Goal: Information Seeking & Learning: Learn about a topic

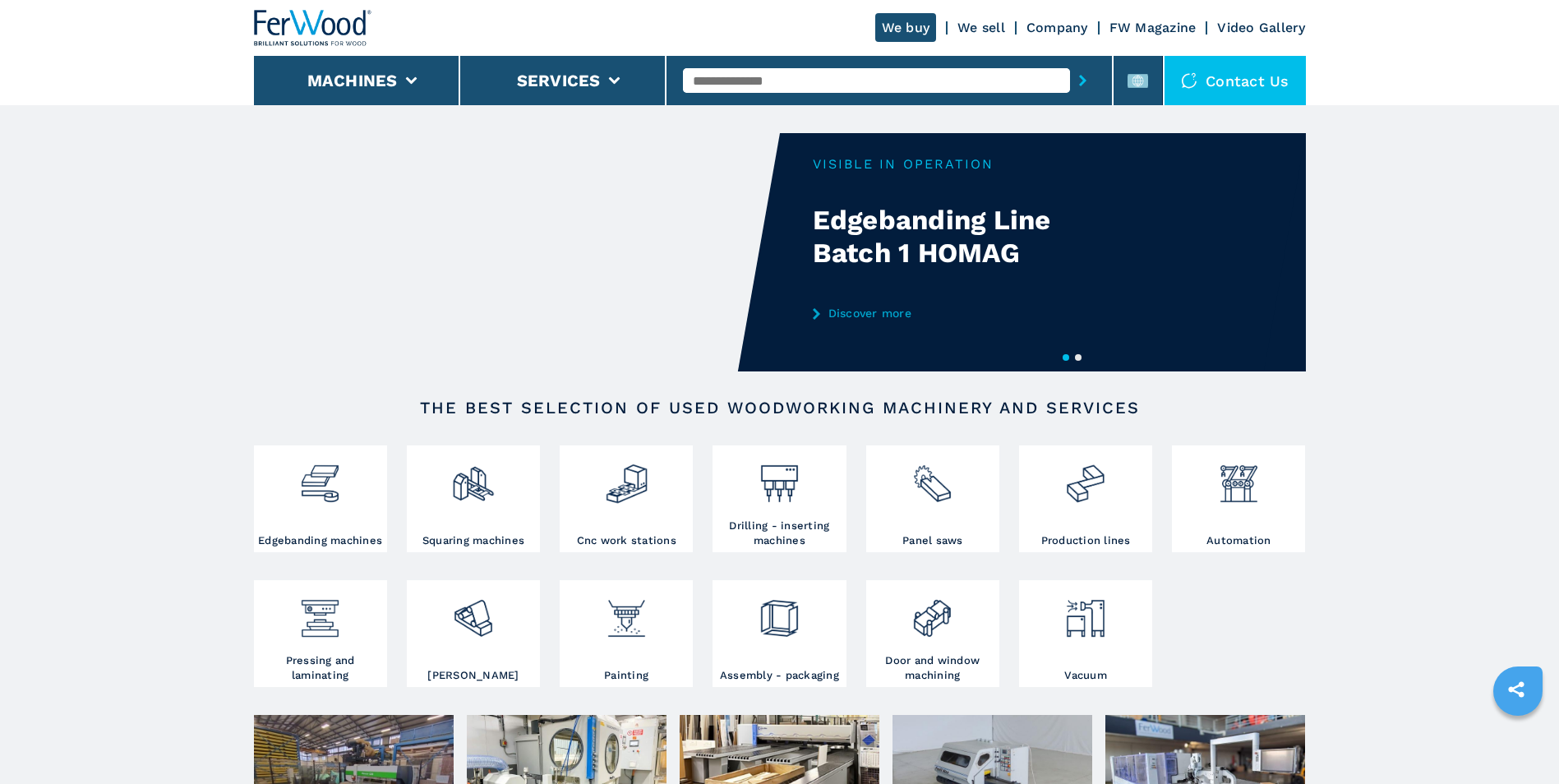
click at [899, 72] on input "text" at bounding box center [877, 80] width 387 height 25
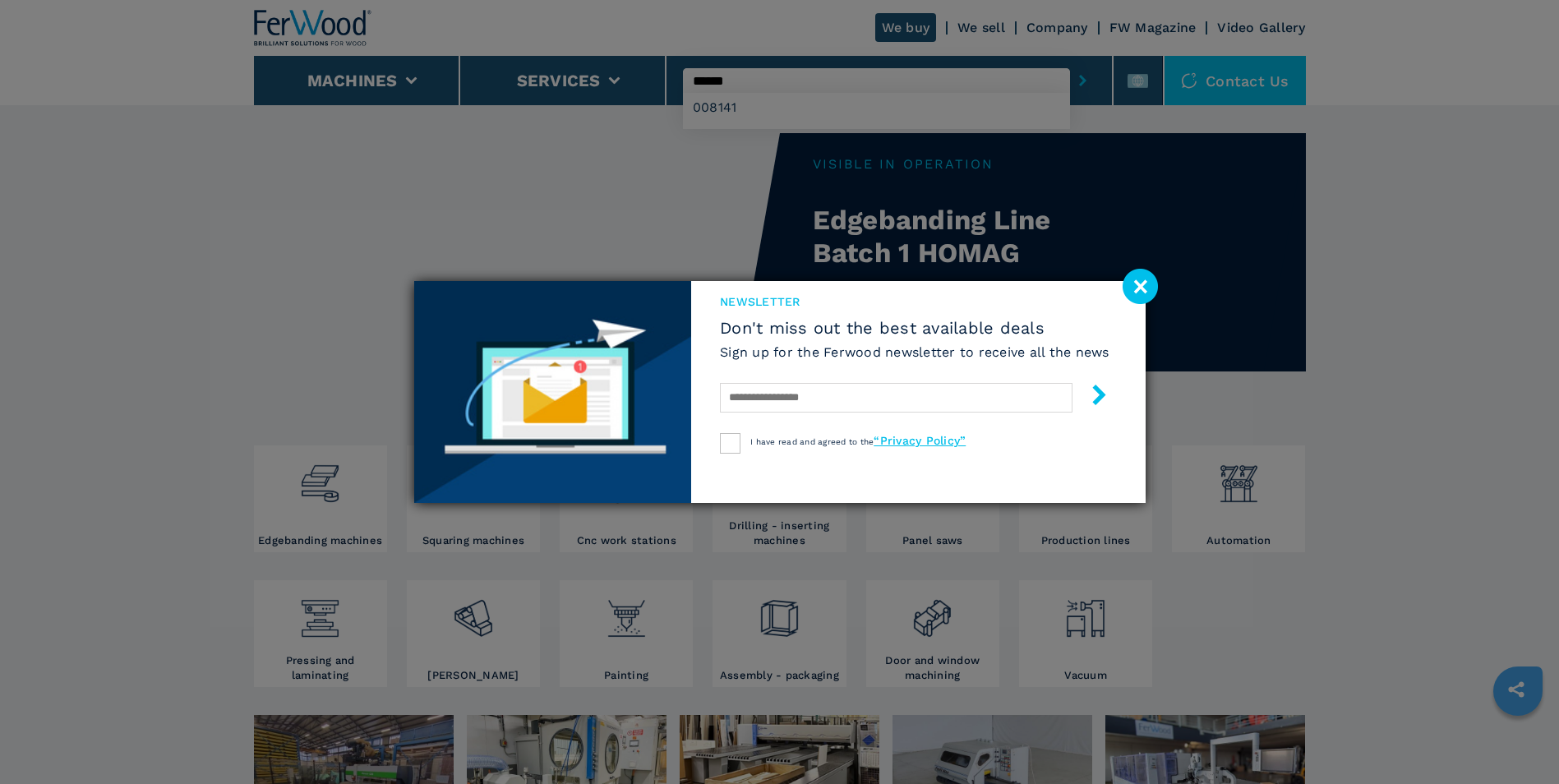
type input "******"
click at [1070, 62] on button "submit-button" at bounding box center [1083, 80] width 26 height 38
click at [1144, 280] on image at bounding box center [1140, 286] width 35 height 35
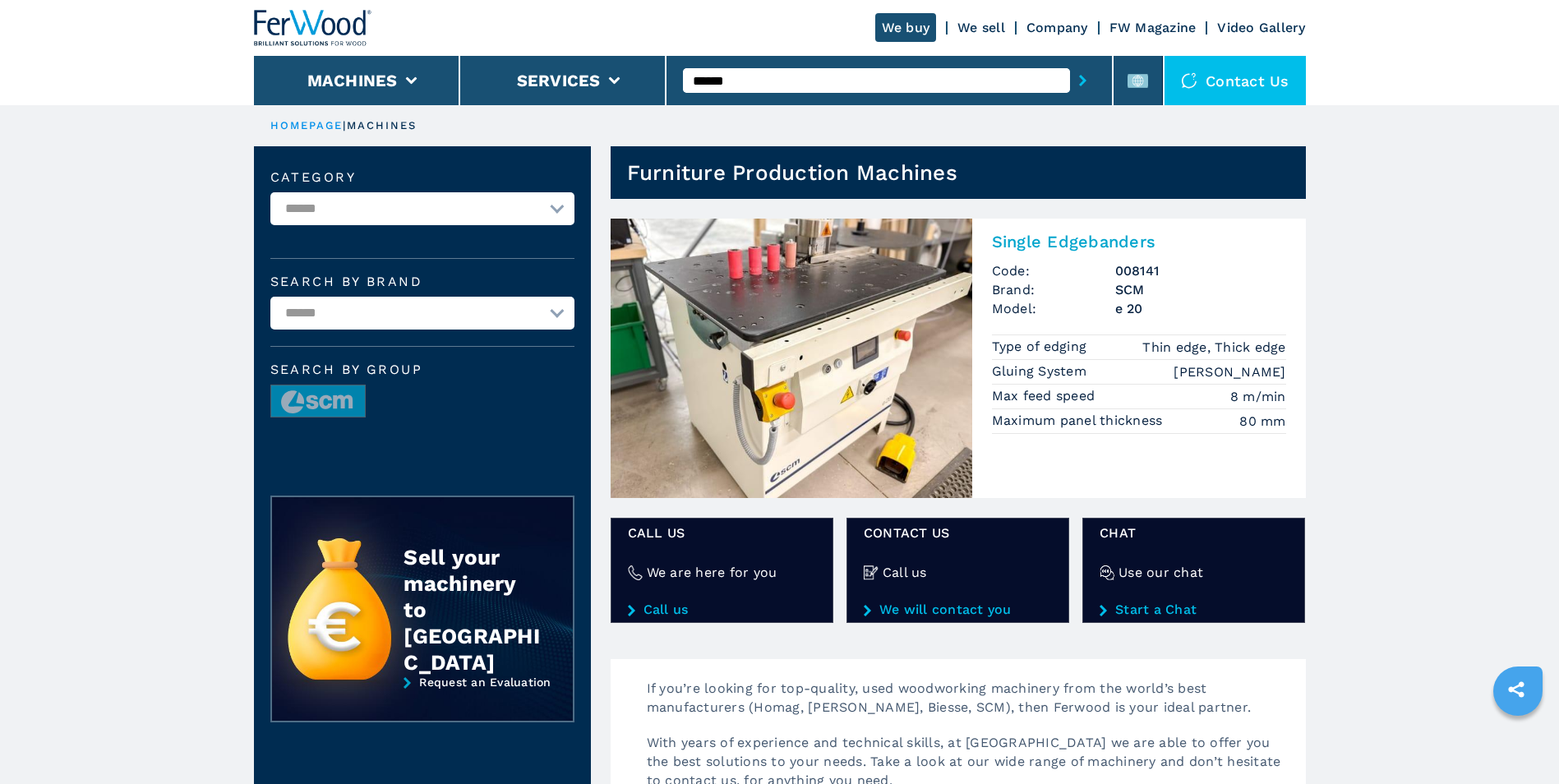
click at [900, 296] on img at bounding box center [791, 358] width 362 height 279
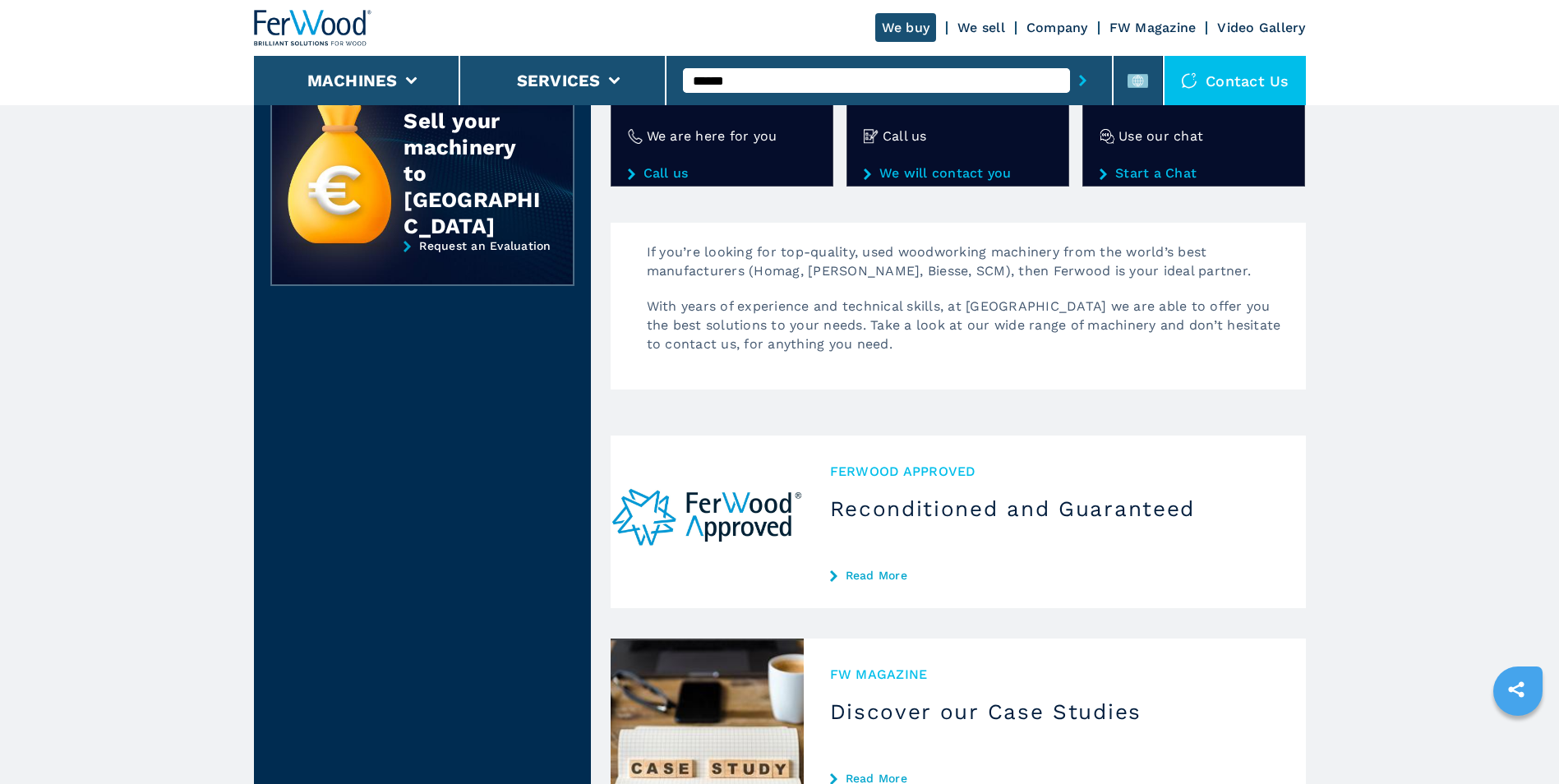
scroll to position [110, 0]
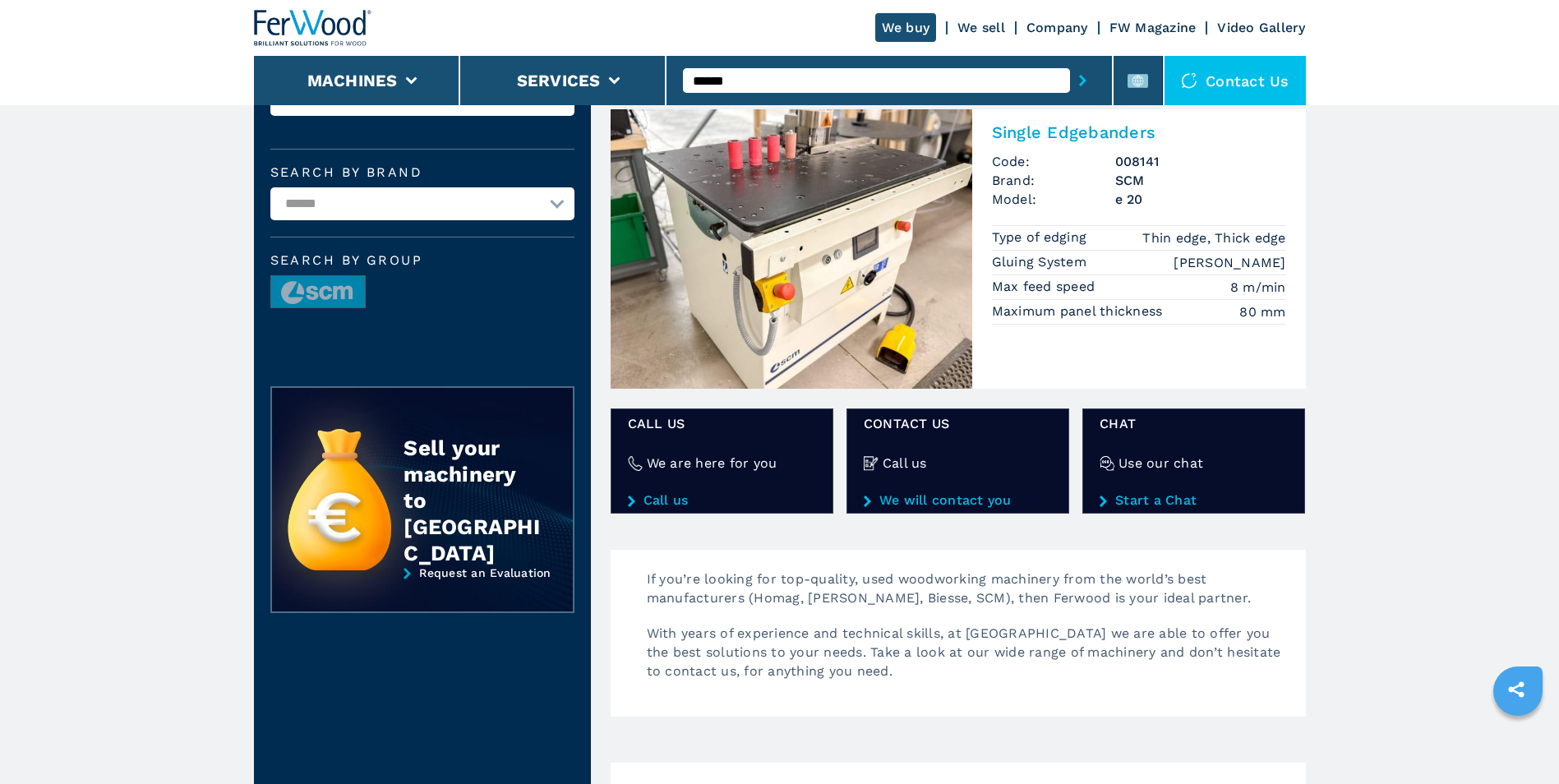
click at [781, 277] on img at bounding box center [791, 249] width 362 height 279
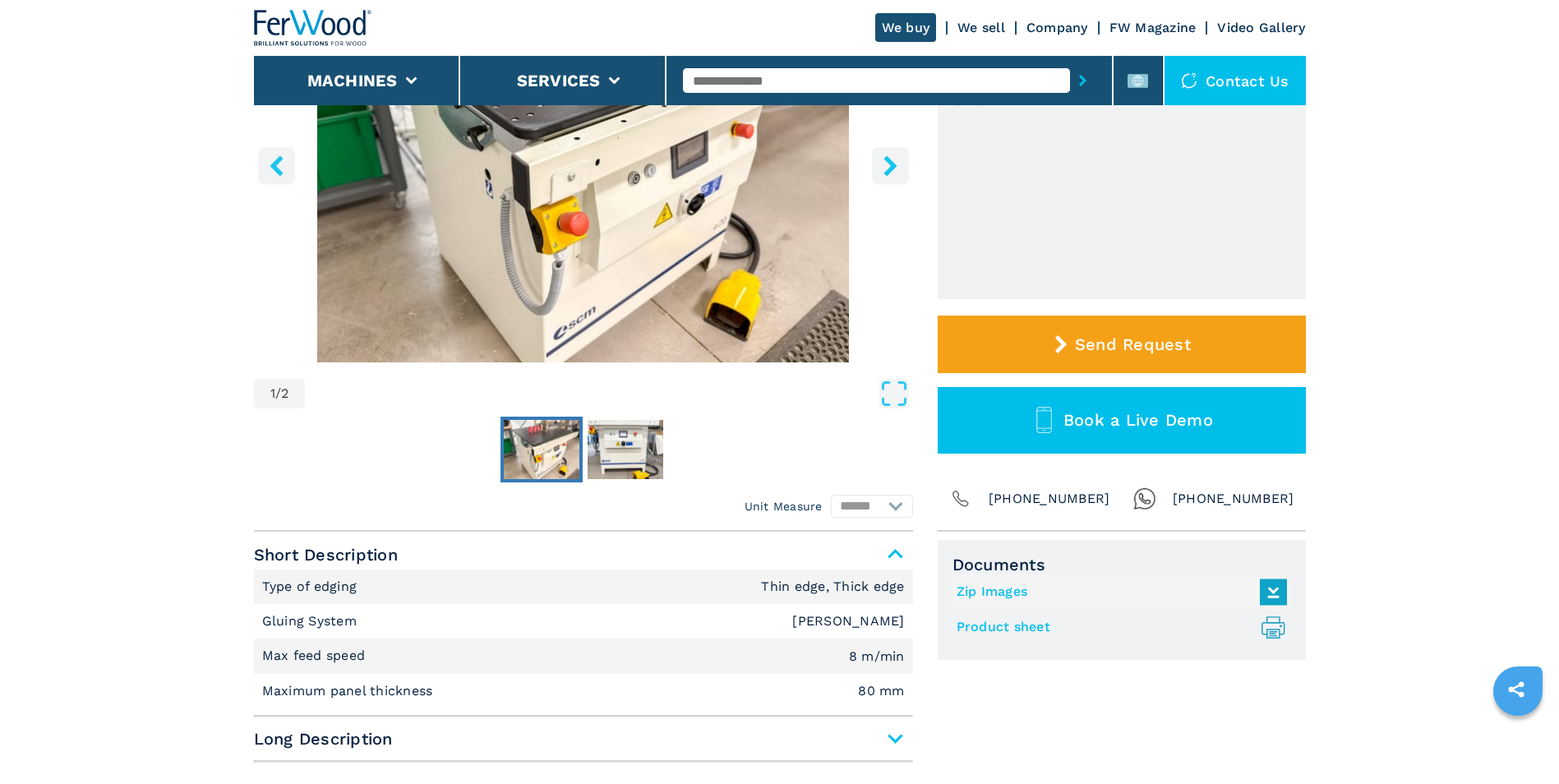
scroll to position [438, 0]
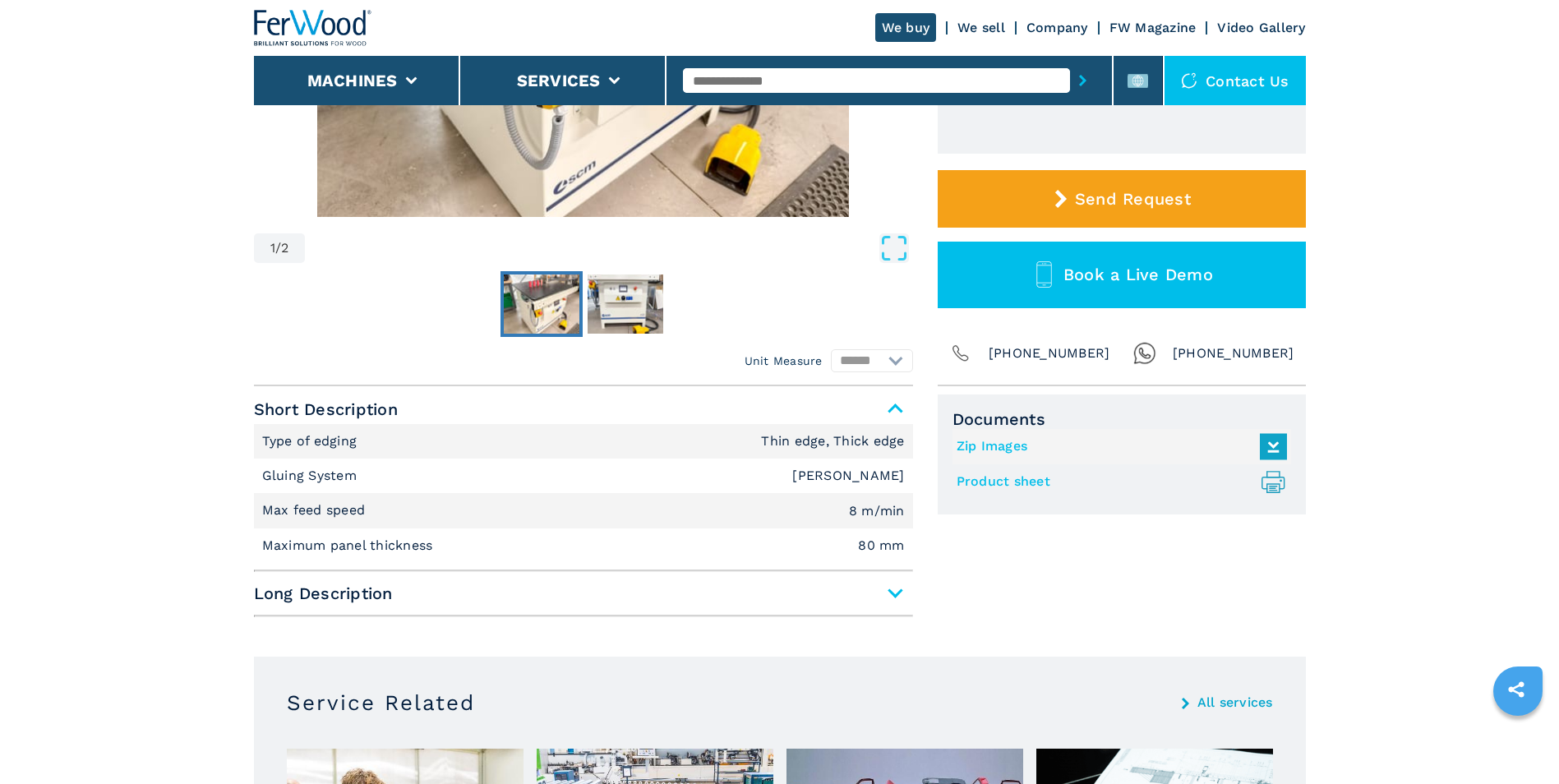
click at [1272, 487] on icon at bounding box center [1273, 488] width 8 height 4
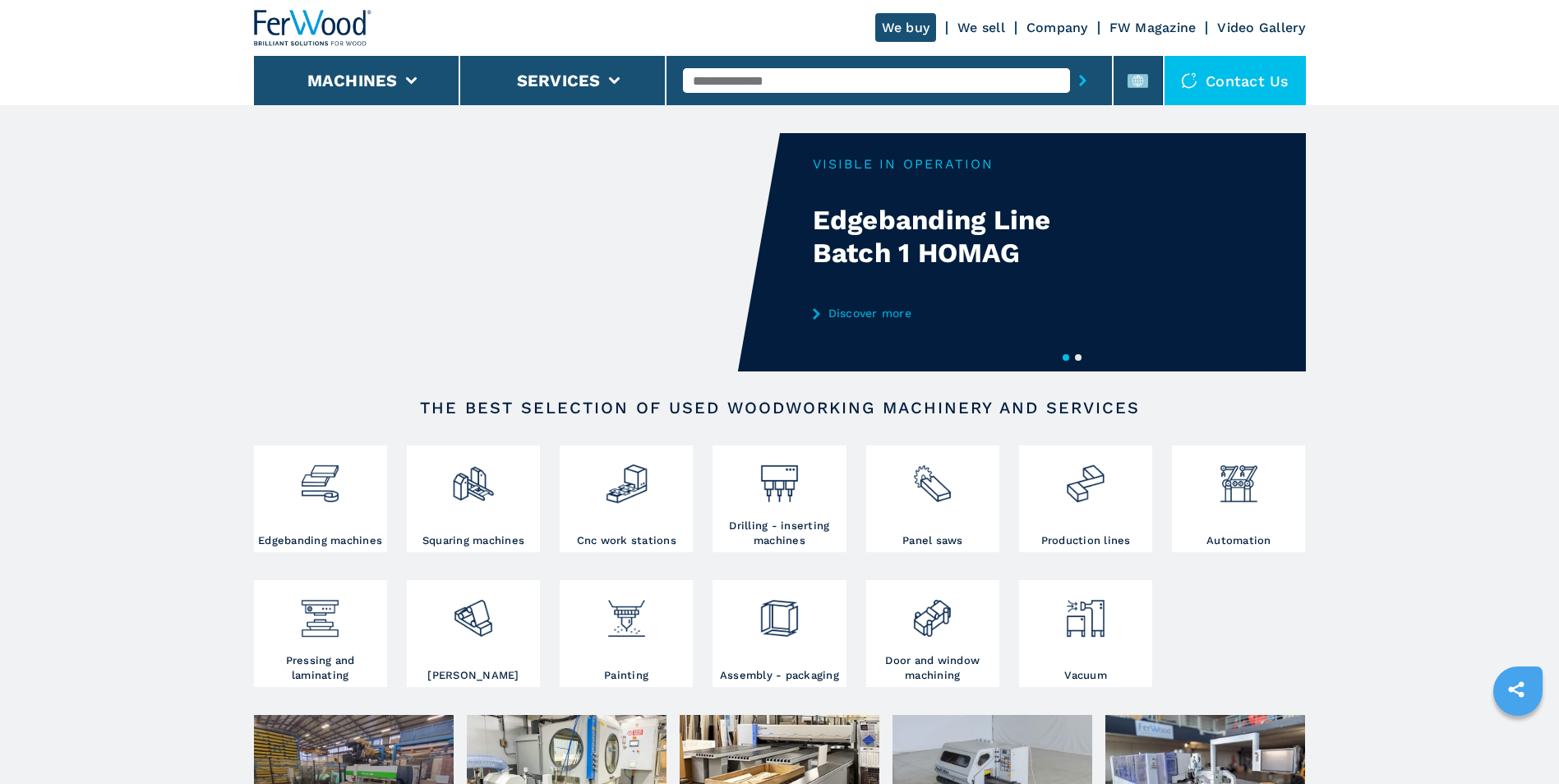
click at [811, 71] on input "text" at bounding box center [877, 80] width 387 height 25
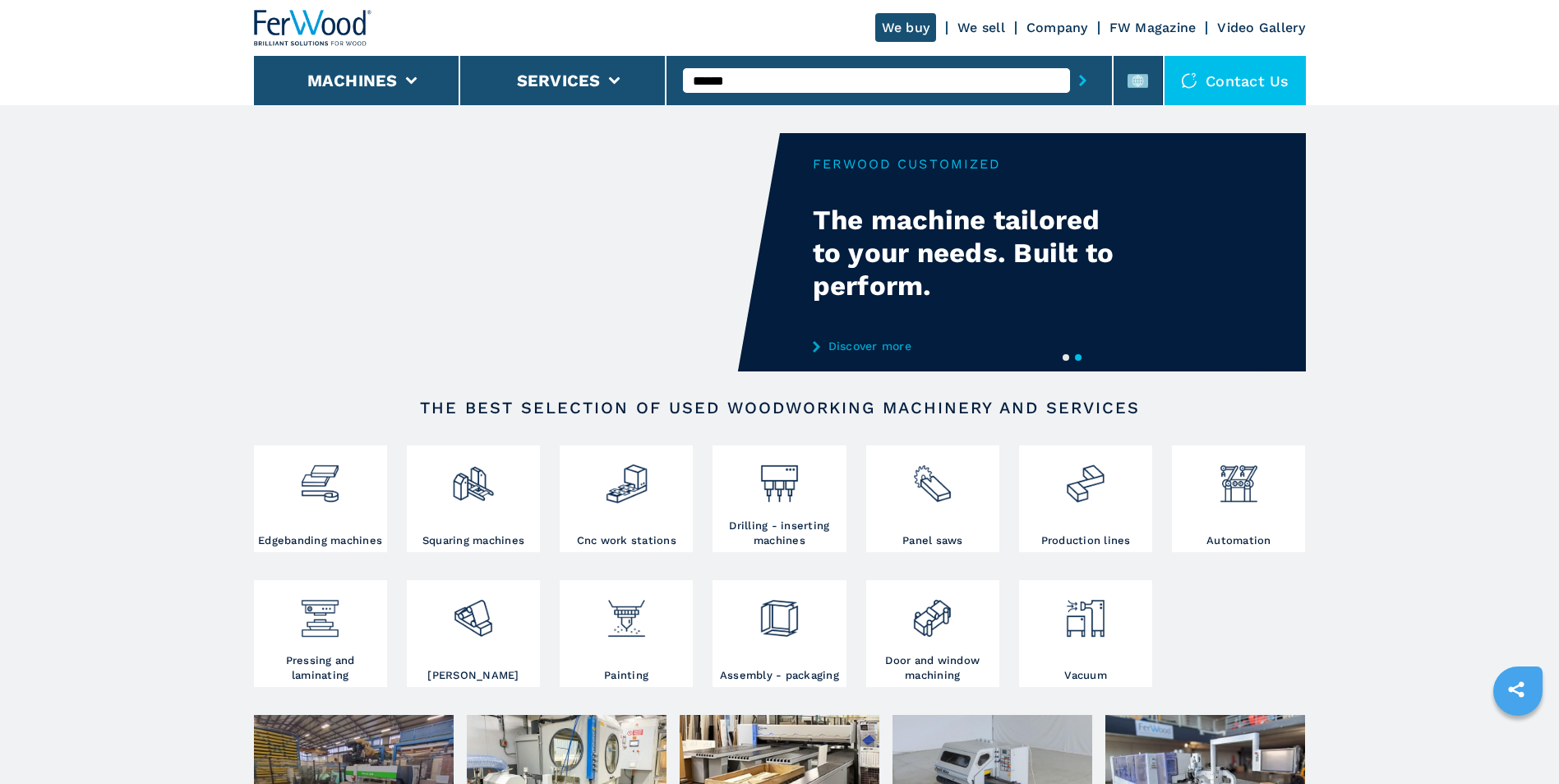
type input "******"
click at [1070, 62] on button "submit-button" at bounding box center [1083, 80] width 26 height 38
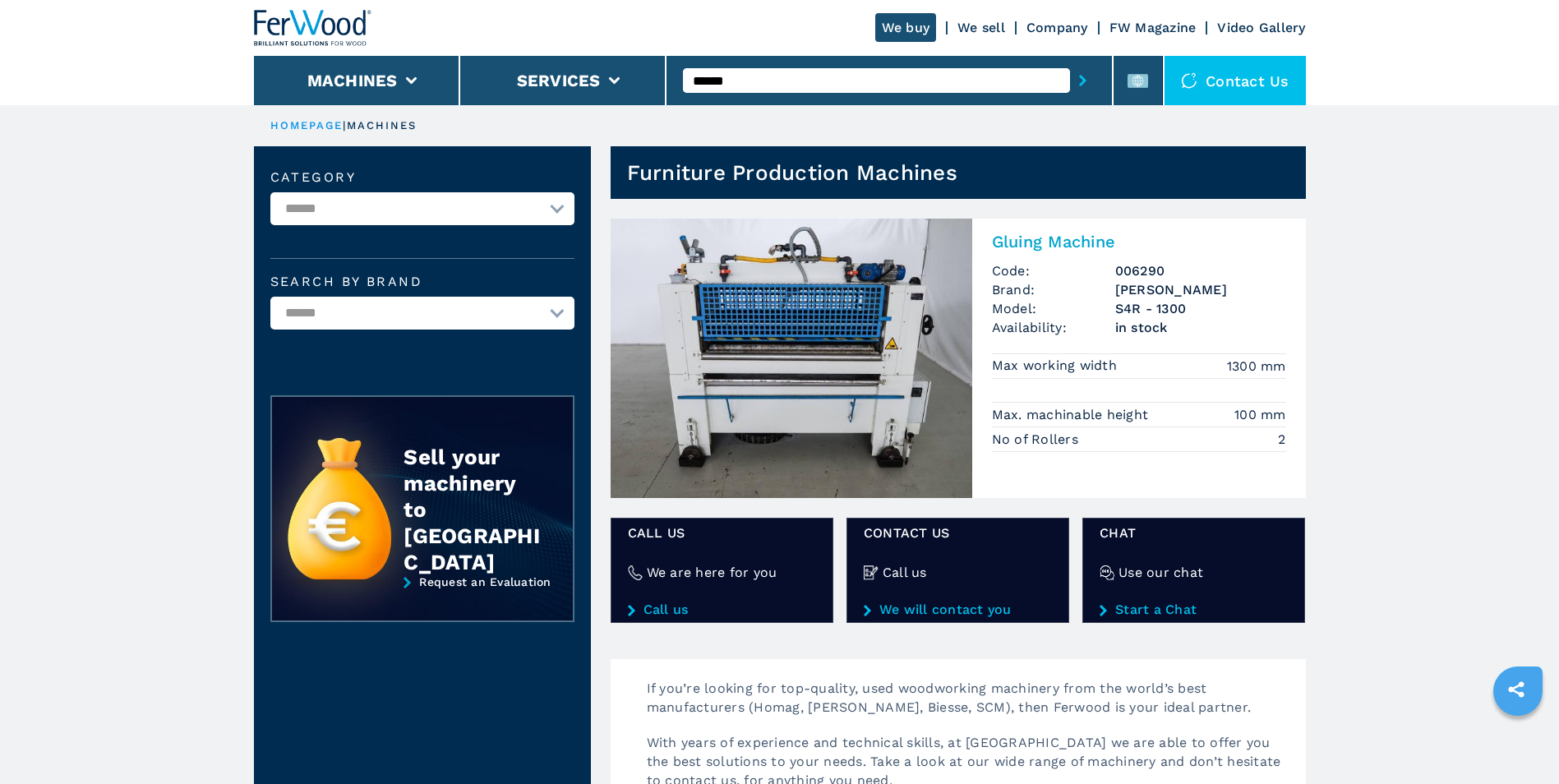
click at [744, 360] on img at bounding box center [791, 358] width 362 height 279
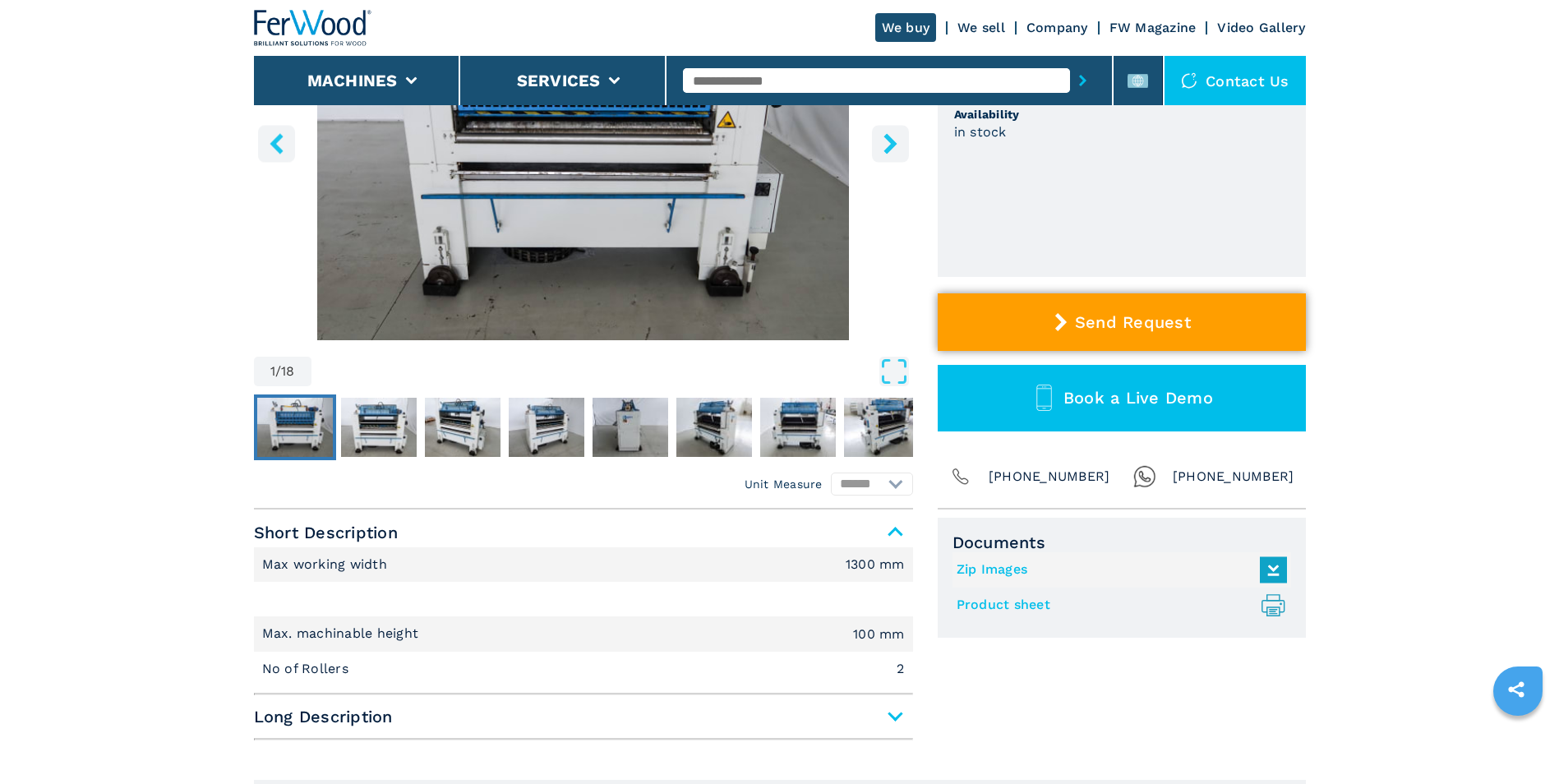
scroll to position [328, 0]
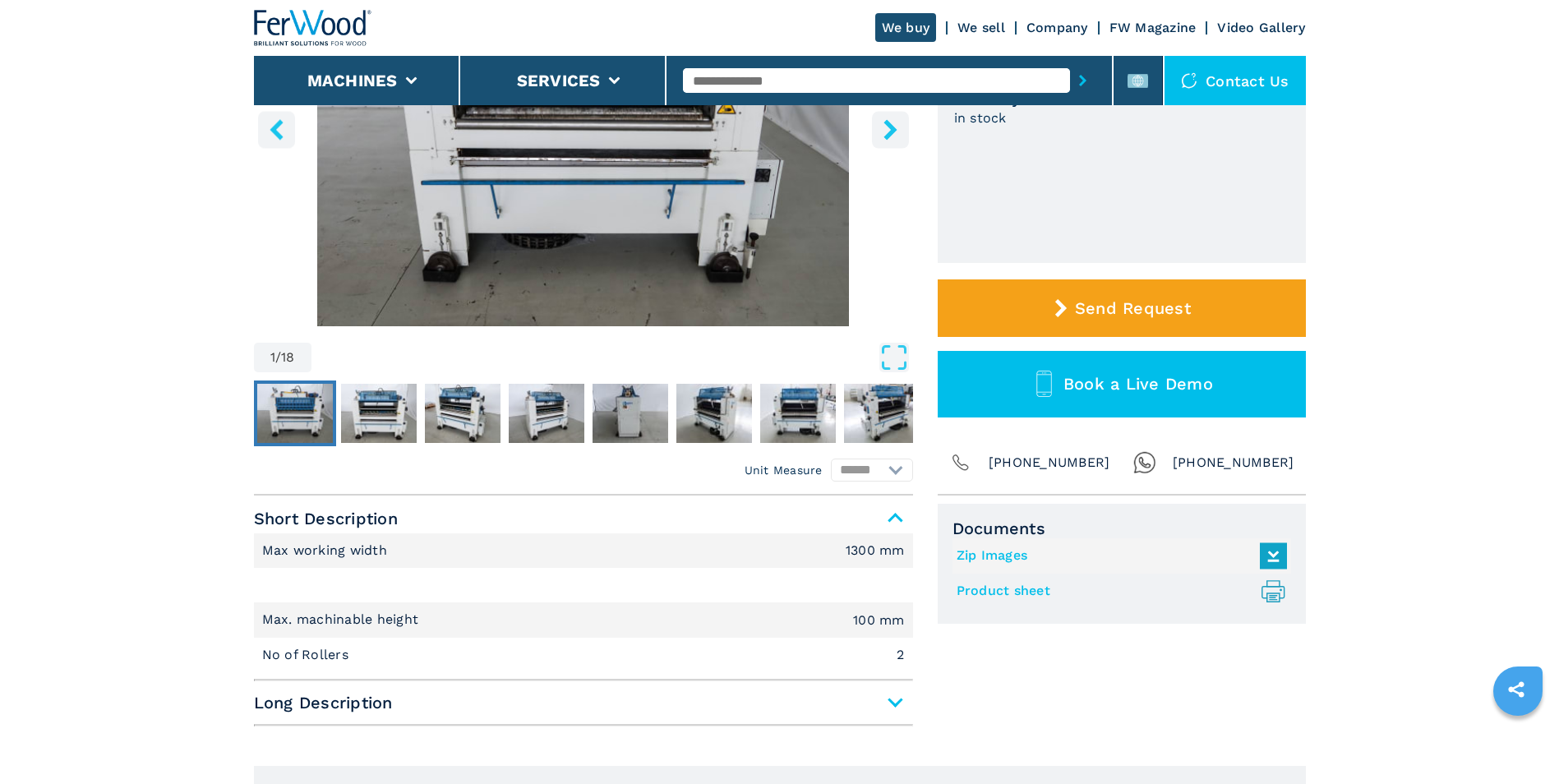
click at [1279, 592] on icon ".prefix__st0{stroke-linecap:round;stroke-linejoin:round}.prefix__st0,.prefix__s…" at bounding box center [1273, 590] width 27 height 27
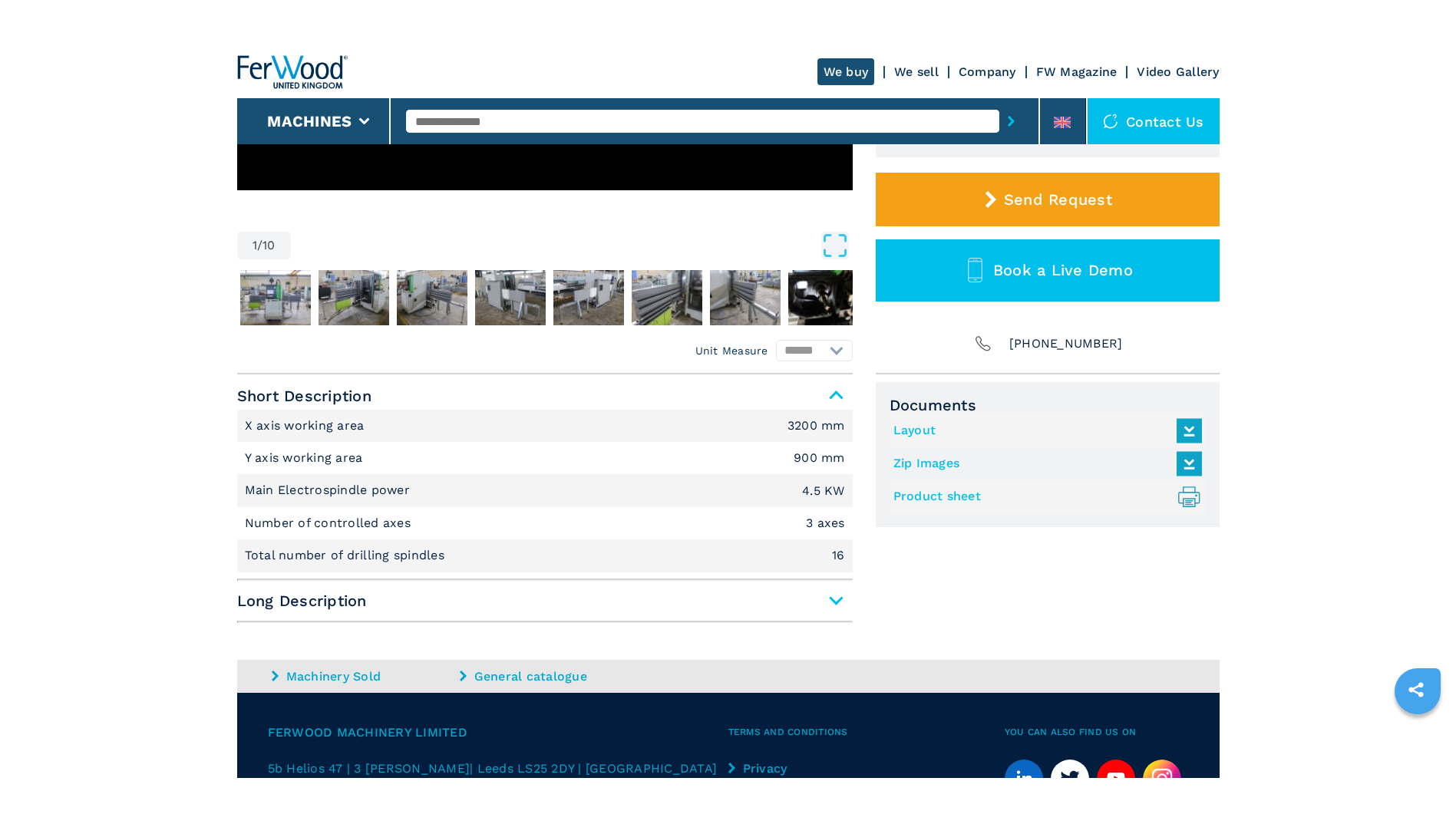
scroll to position [511, 0]
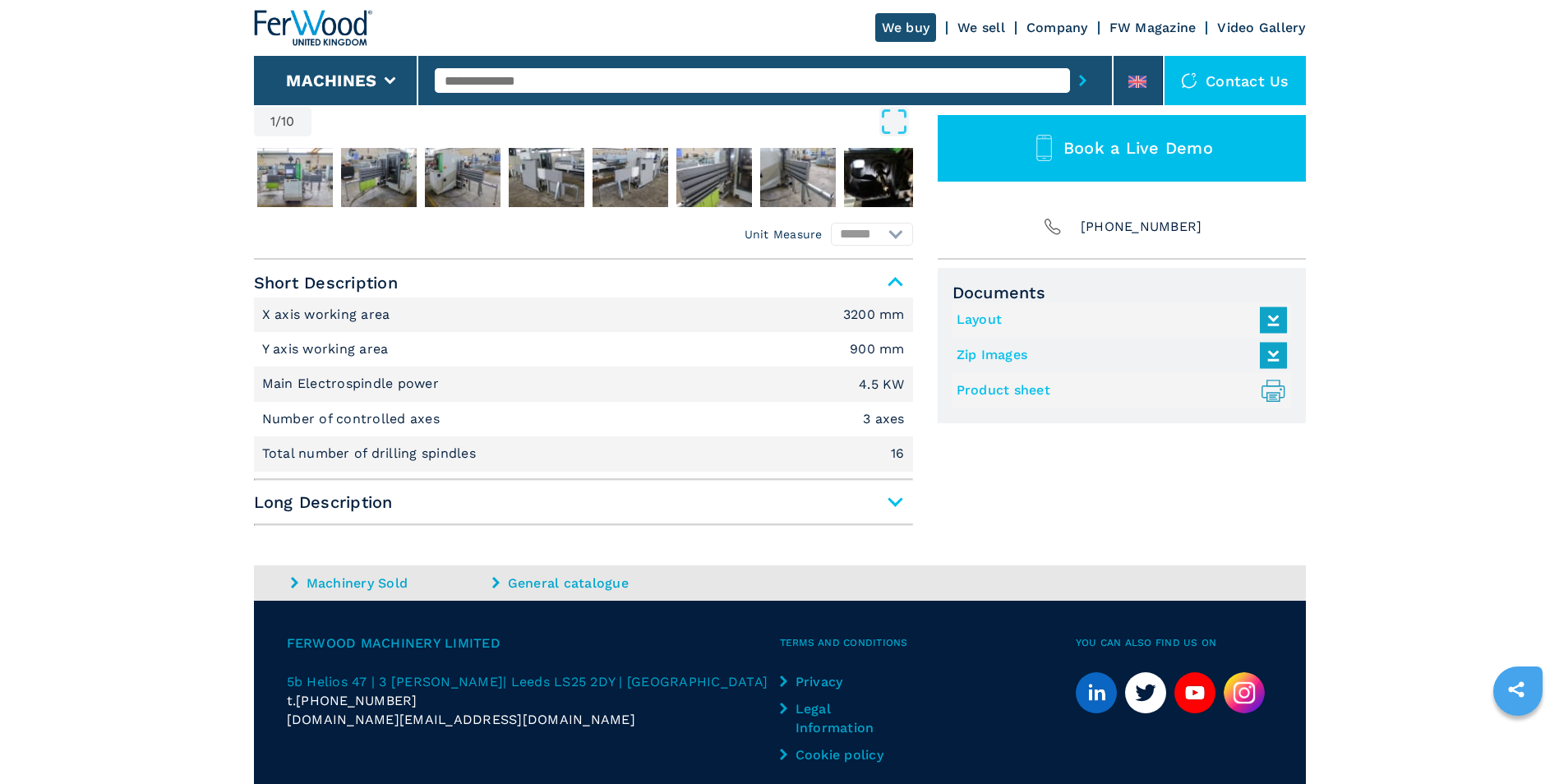
click at [895, 501] on span "Long Description" at bounding box center [583, 502] width 660 height 30
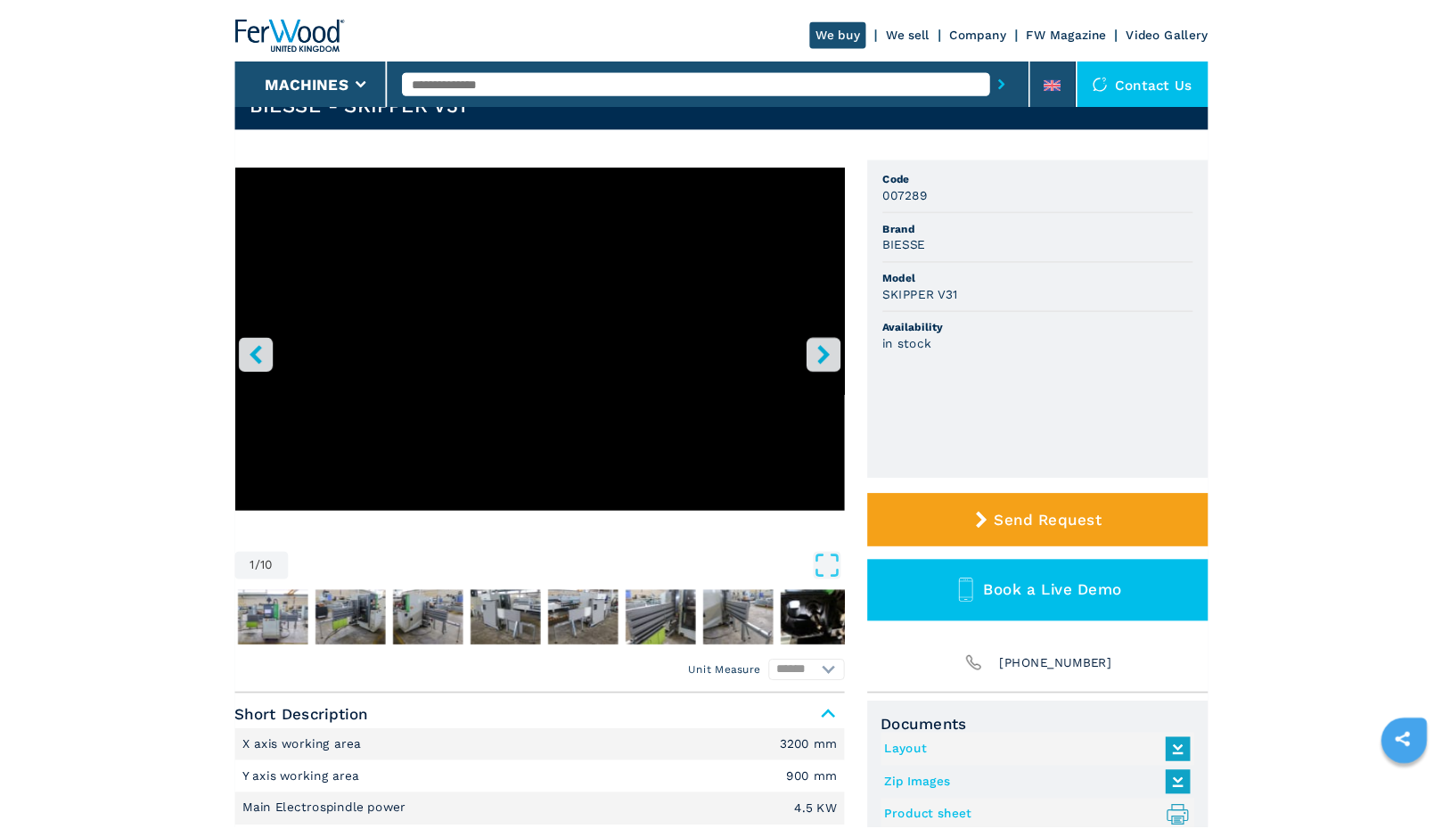
scroll to position [248, 0]
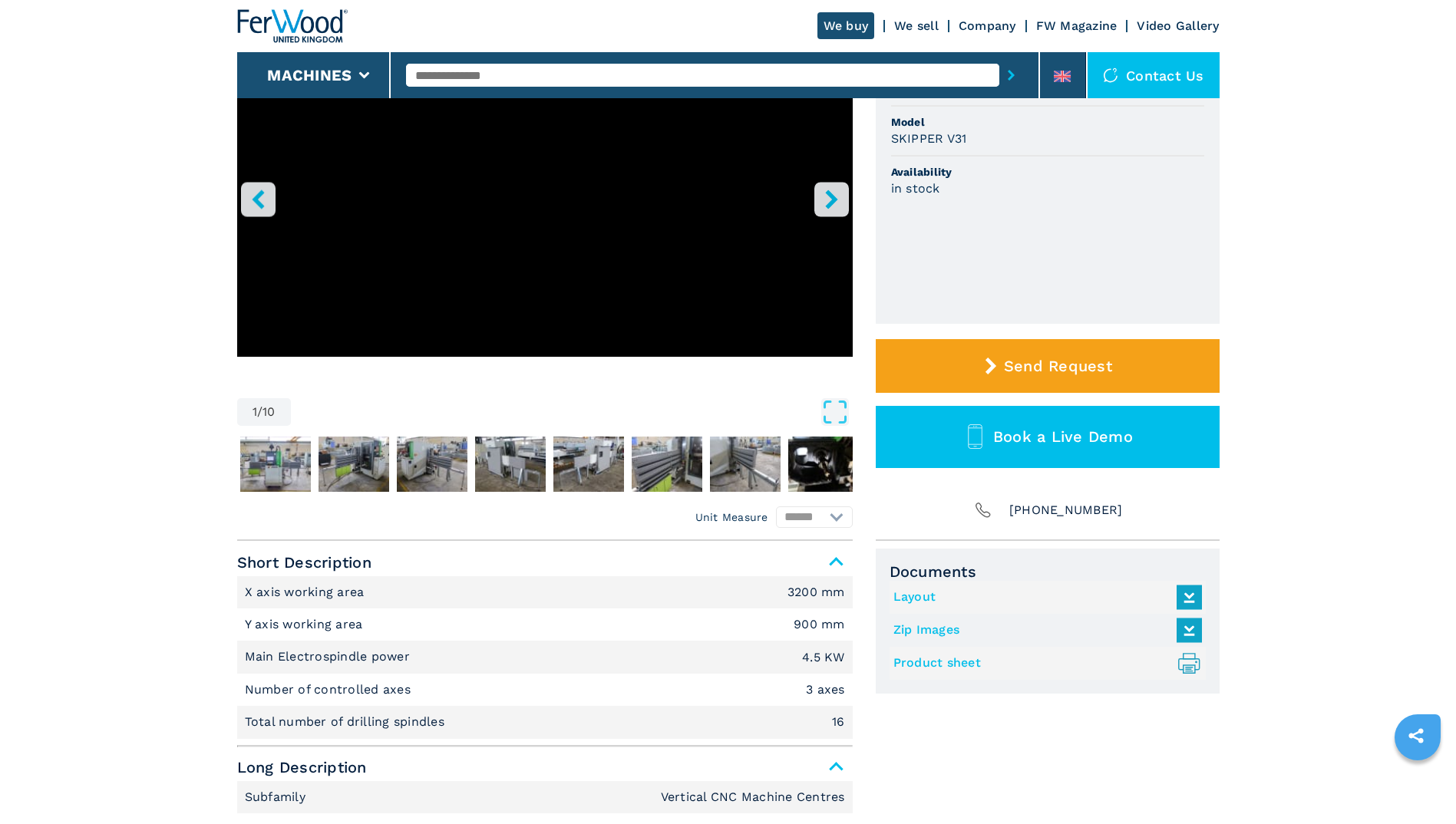
click at [964, 664] on link "Product sheet .prefix__st0{stroke-linecap:round;stroke-linejoin:round}.prefix__…" at bounding box center [1043, 663] width 301 height 25
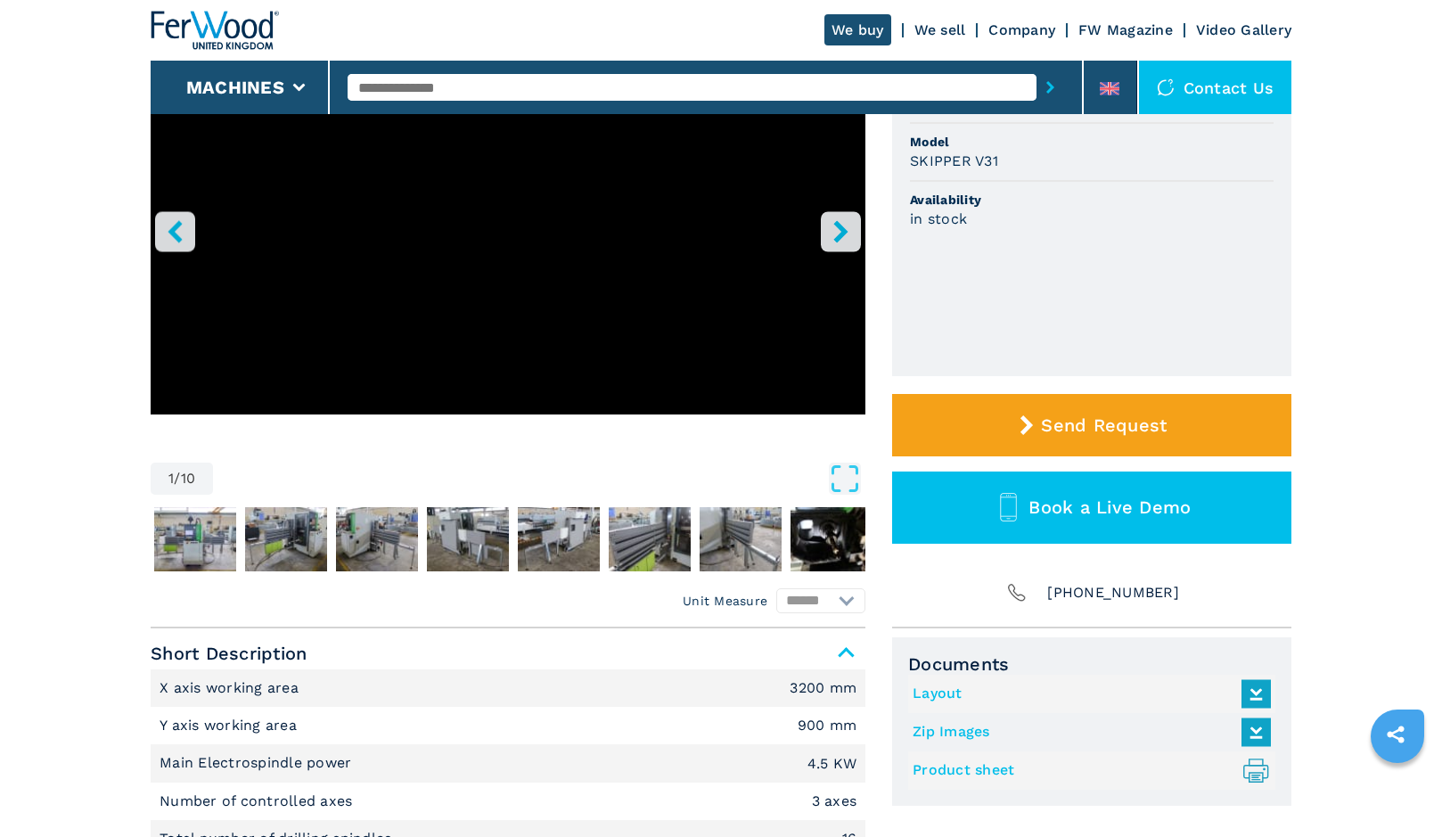
click at [936, 693] on link "Layout" at bounding box center [1086, 693] width 349 height 29
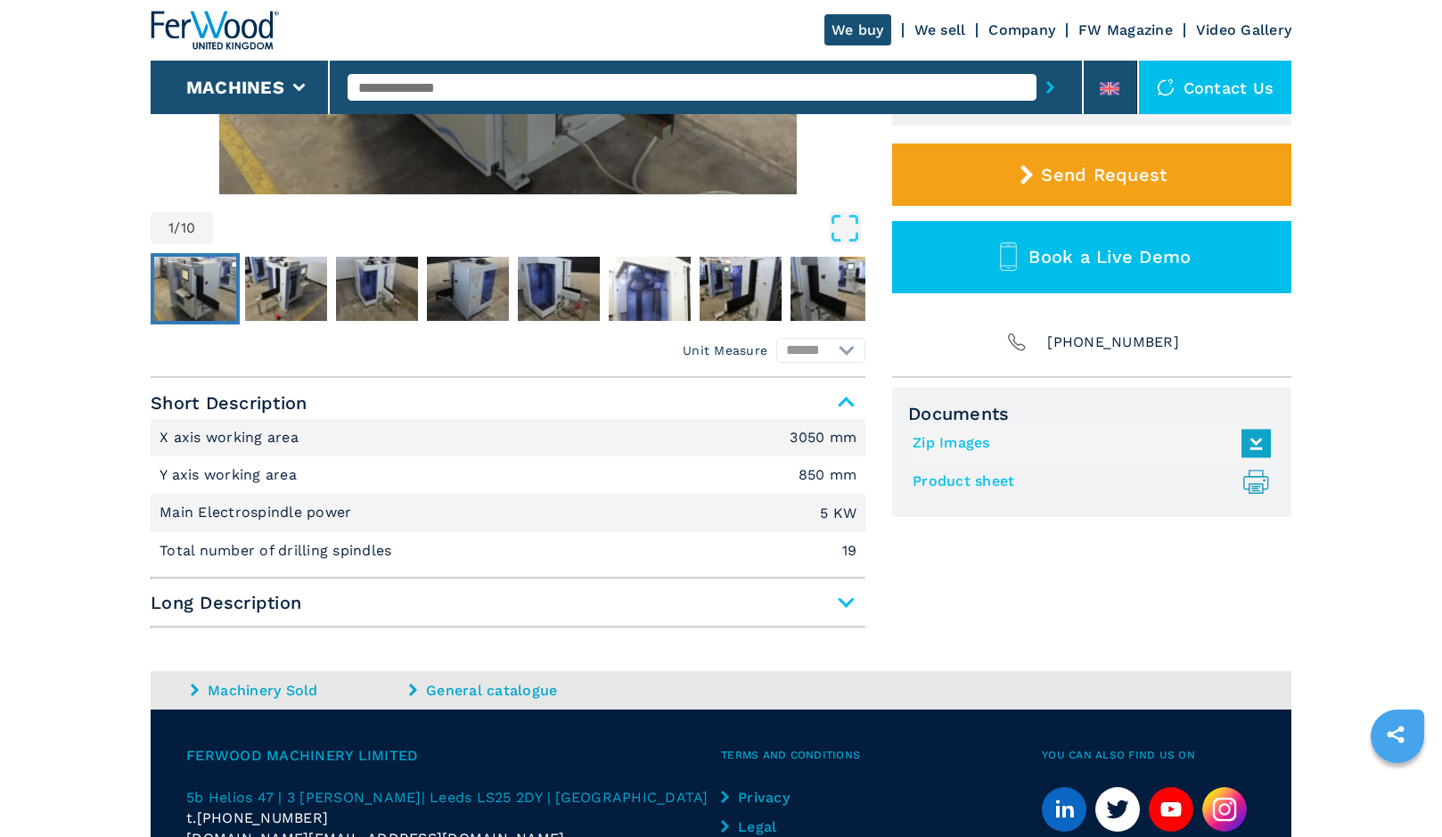
scroll to position [651, 0]
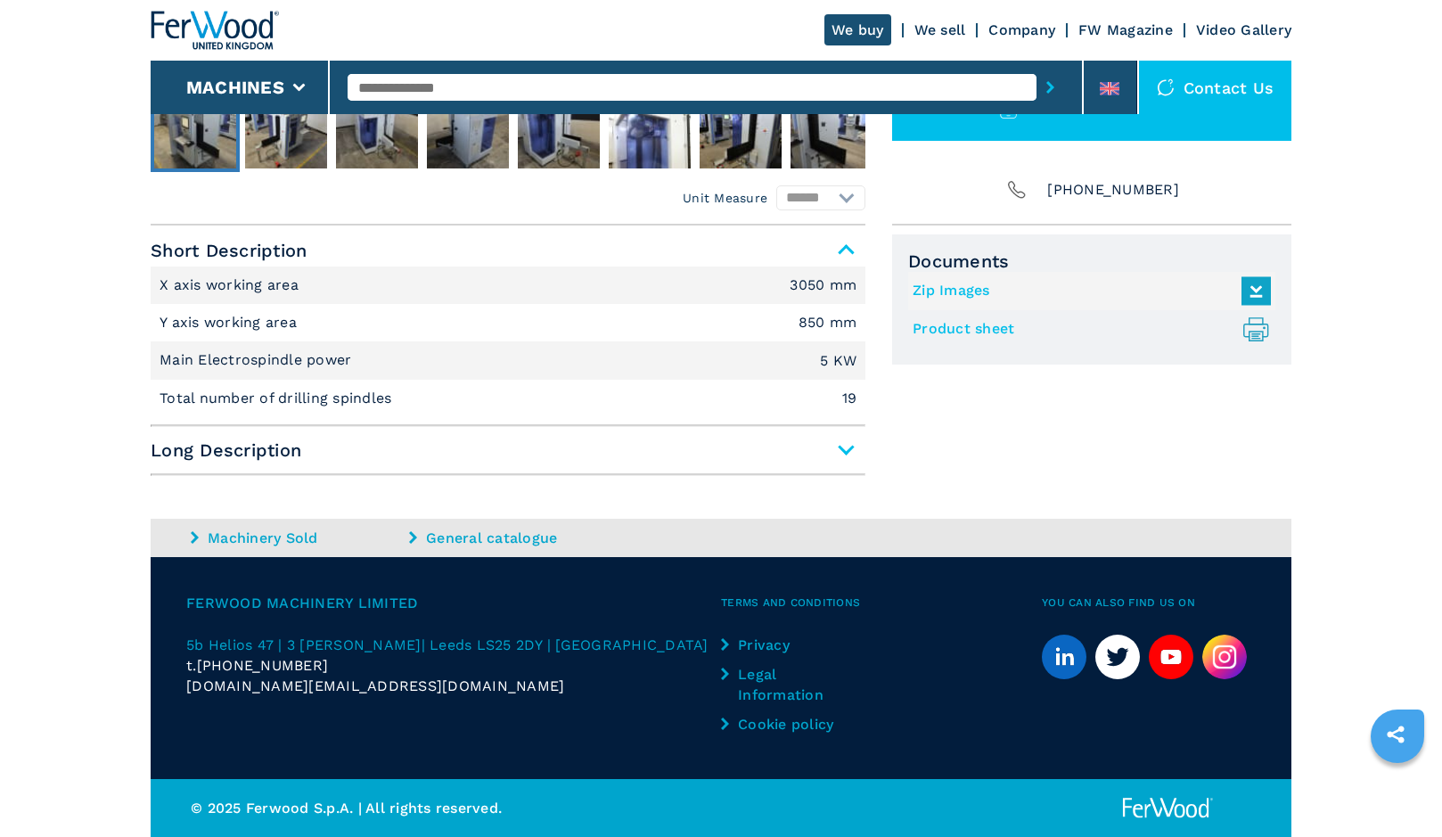
click at [855, 449] on span "Long Description" at bounding box center [508, 450] width 715 height 32
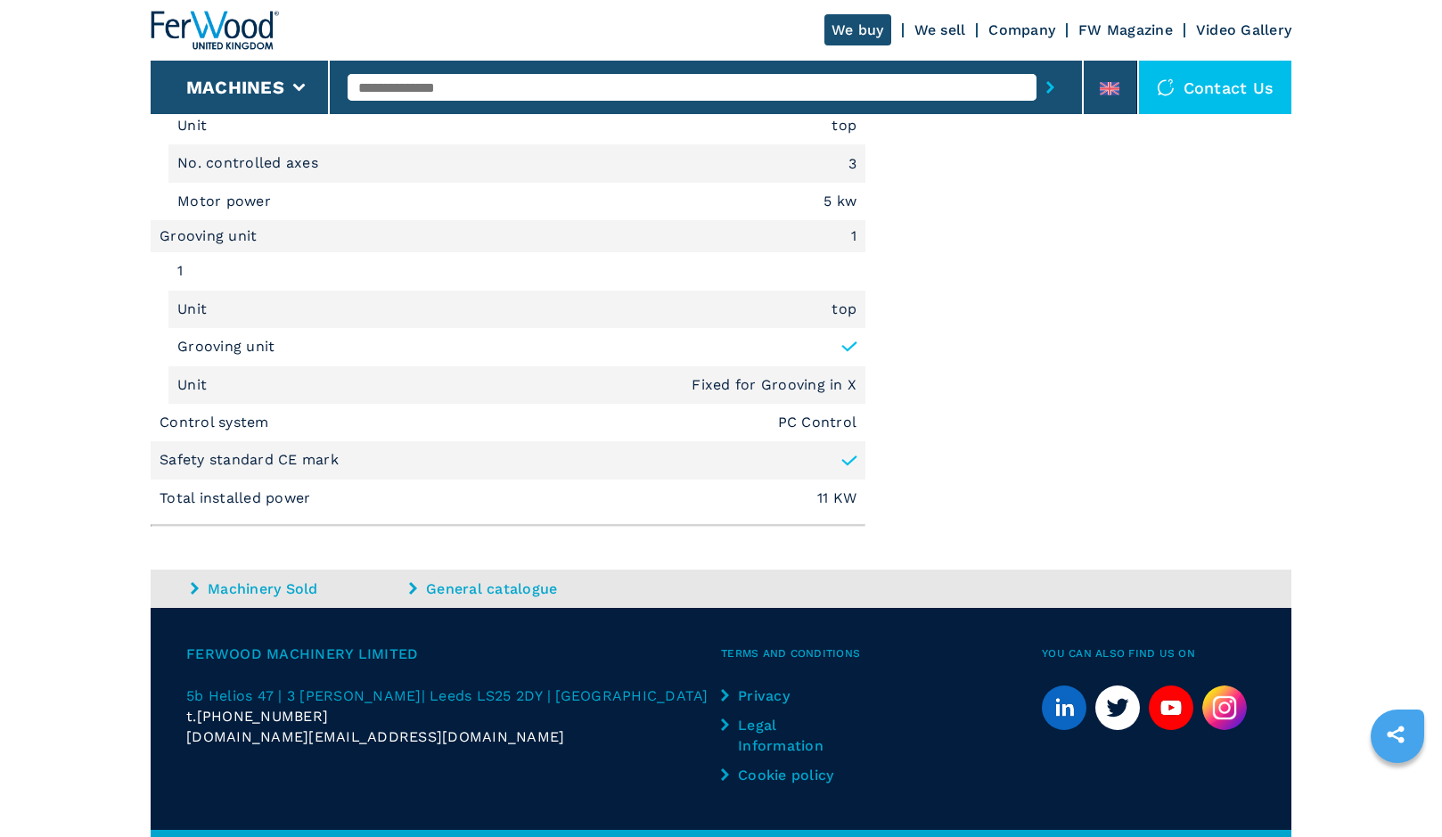
scroll to position [1720, 0]
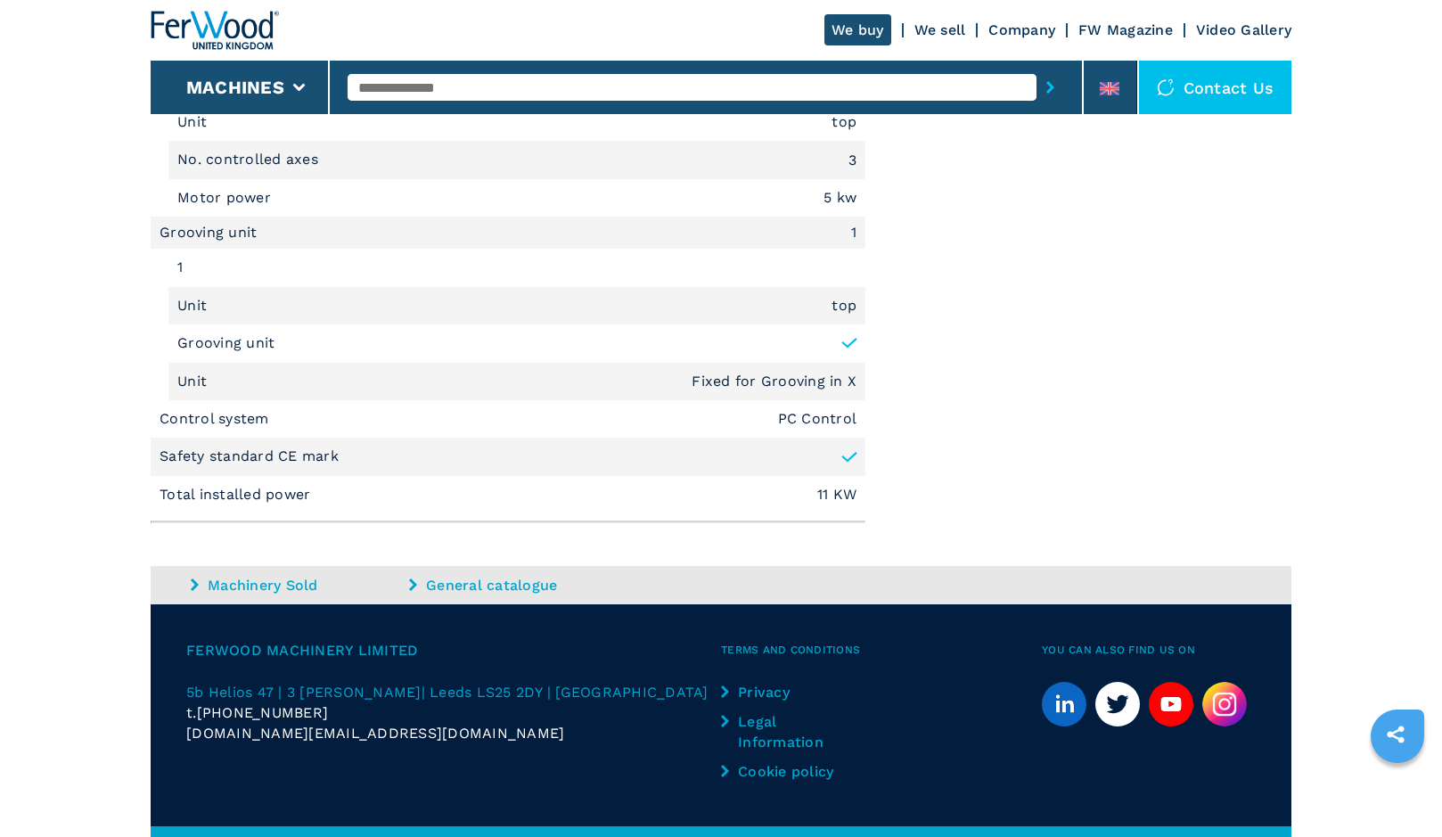
click at [758, 428] on li "Control system PC Control" at bounding box center [508, 418] width 715 height 37
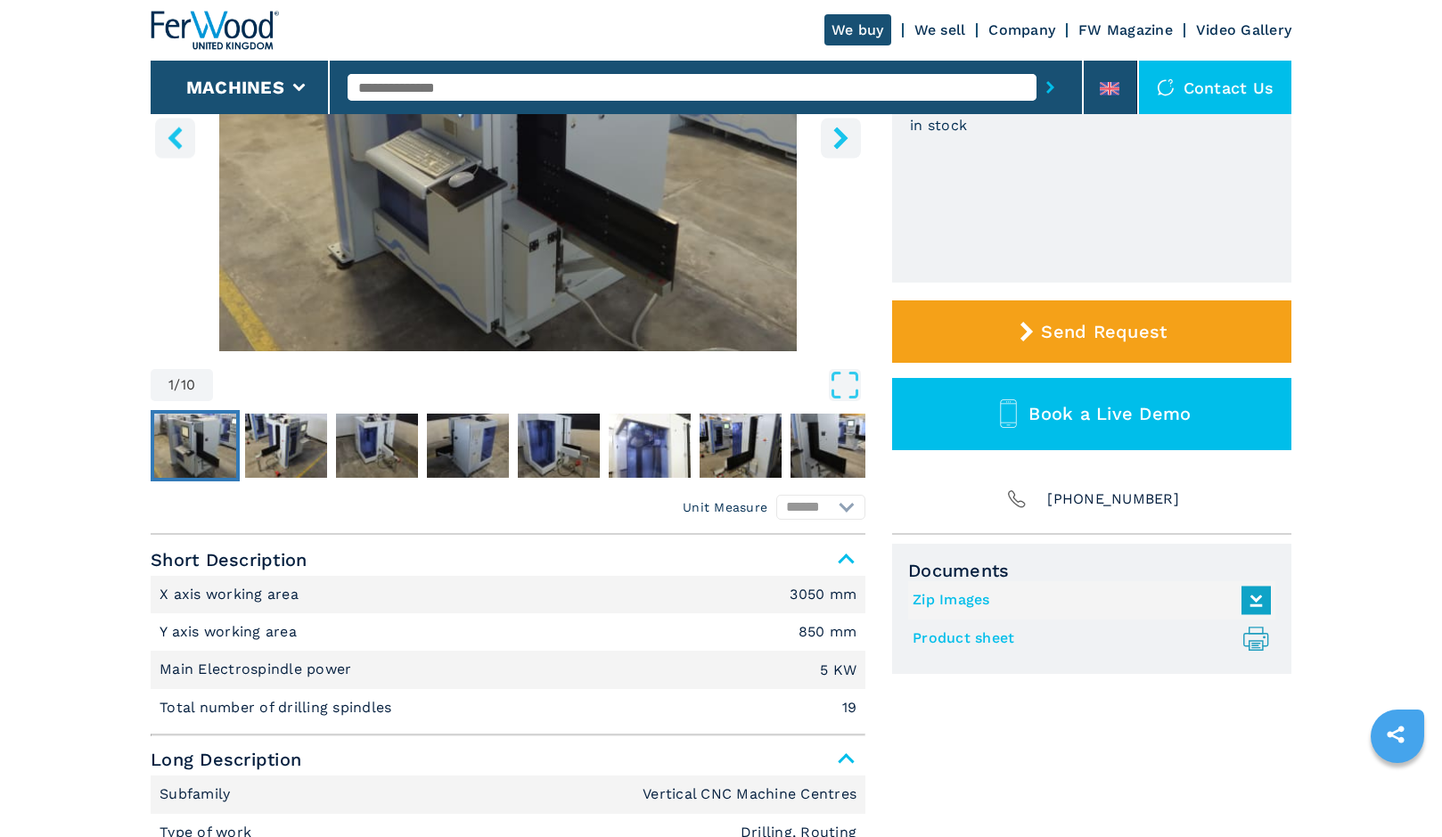
scroll to position [0, 0]
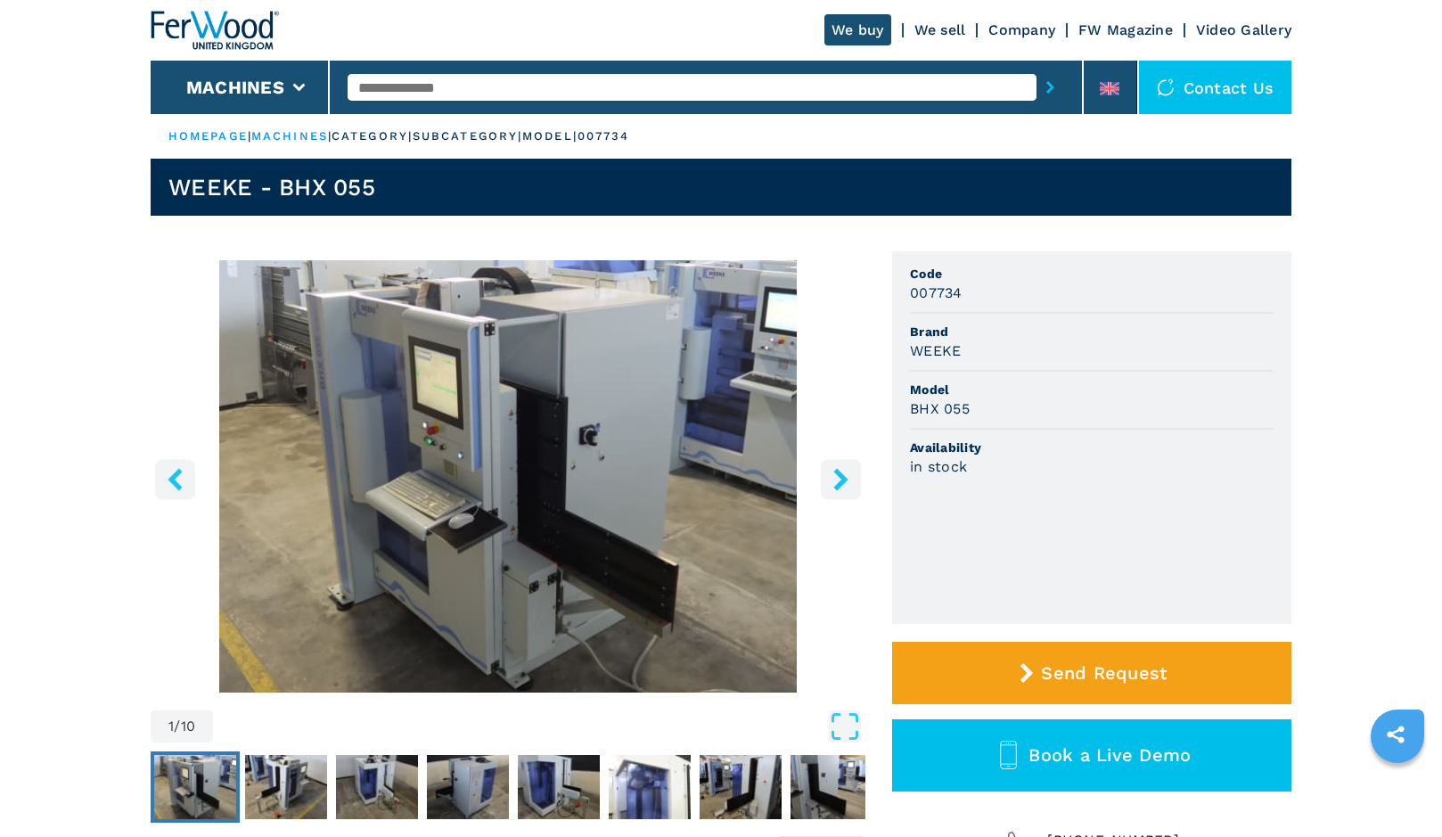
click at [381, 533] on img "Go to Slide 1" at bounding box center [508, 476] width 715 height 432
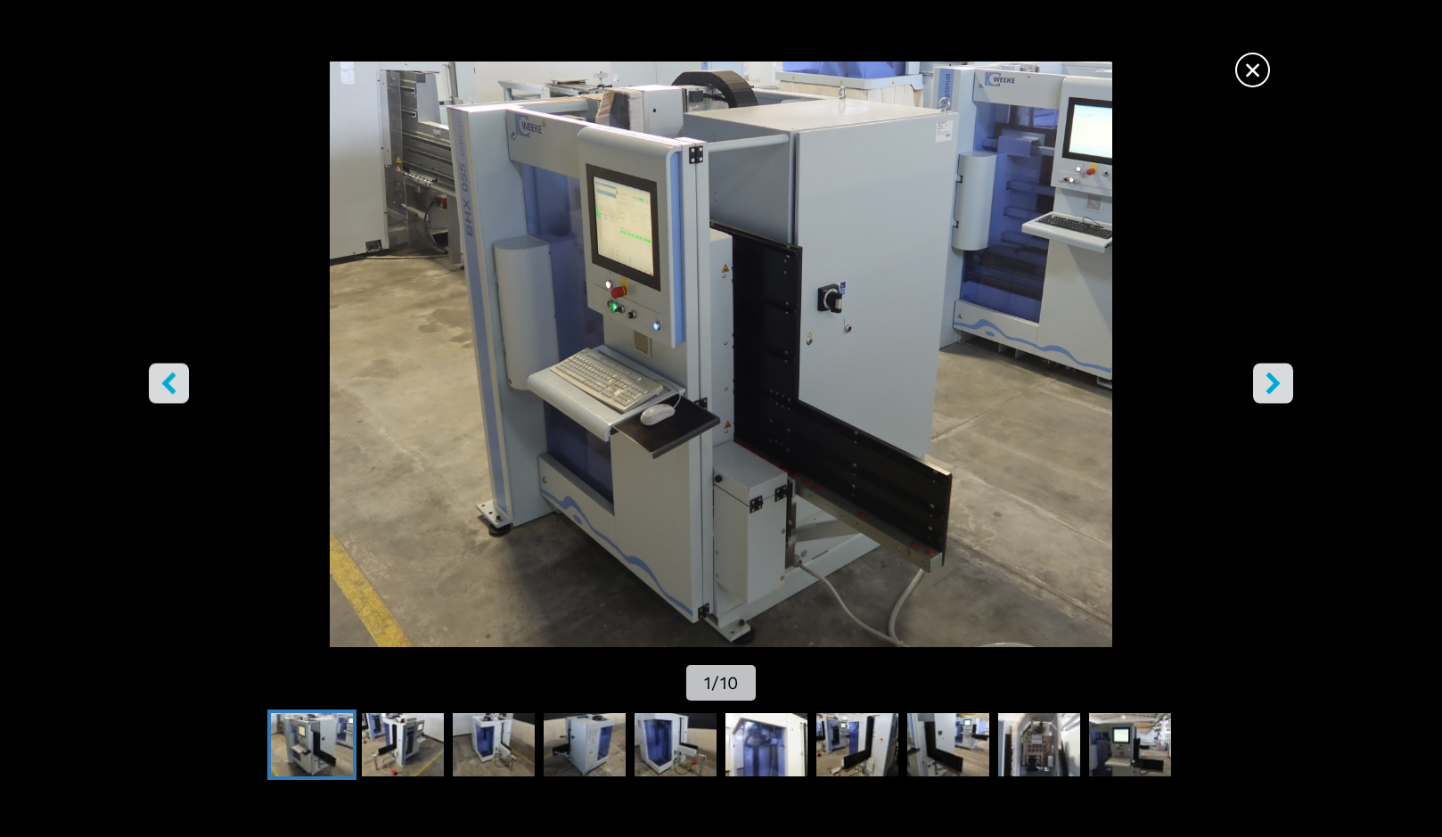
click at [1260, 378] on button "right-button" at bounding box center [1273, 383] width 40 height 40
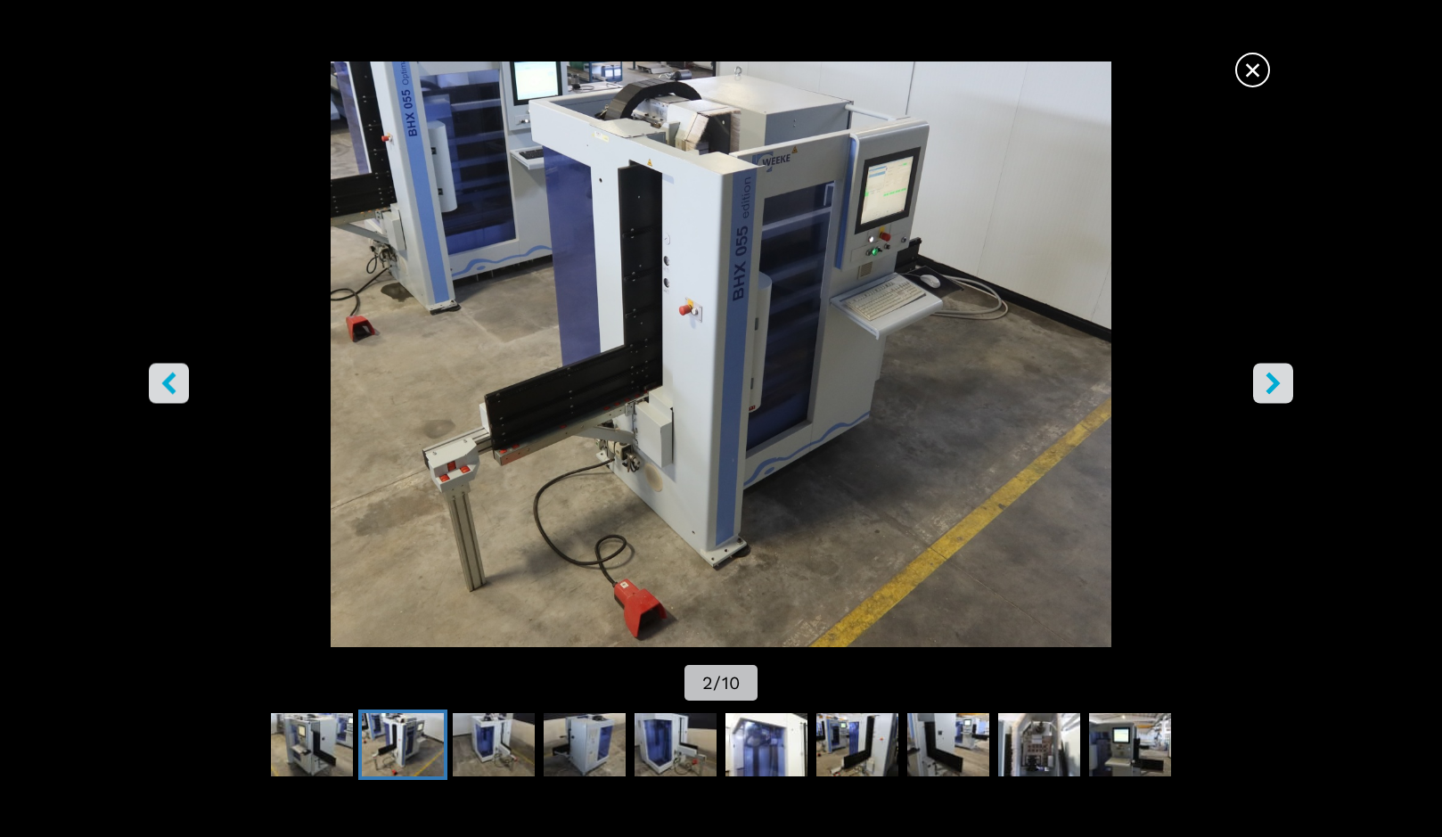
click at [1260, 378] on button "right-button" at bounding box center [1273, 383] width 40 height 40
click at [1268, 380] on icon "right-button" at bounding box center [1273, 383] width 22 height 22
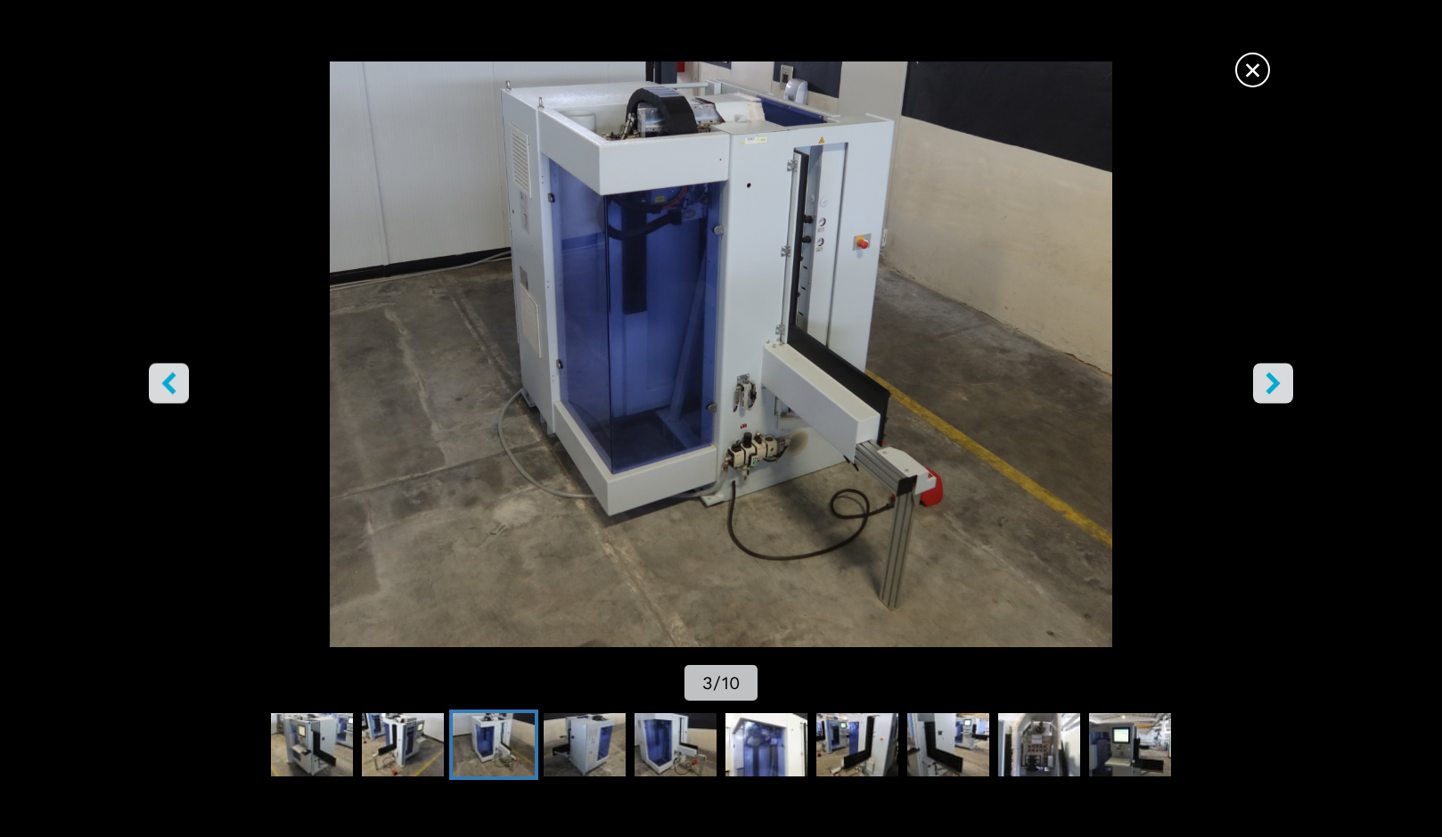
click at [1268, 380] on icon "right-button" at bounding box center [1273, 383] width 22 height 22
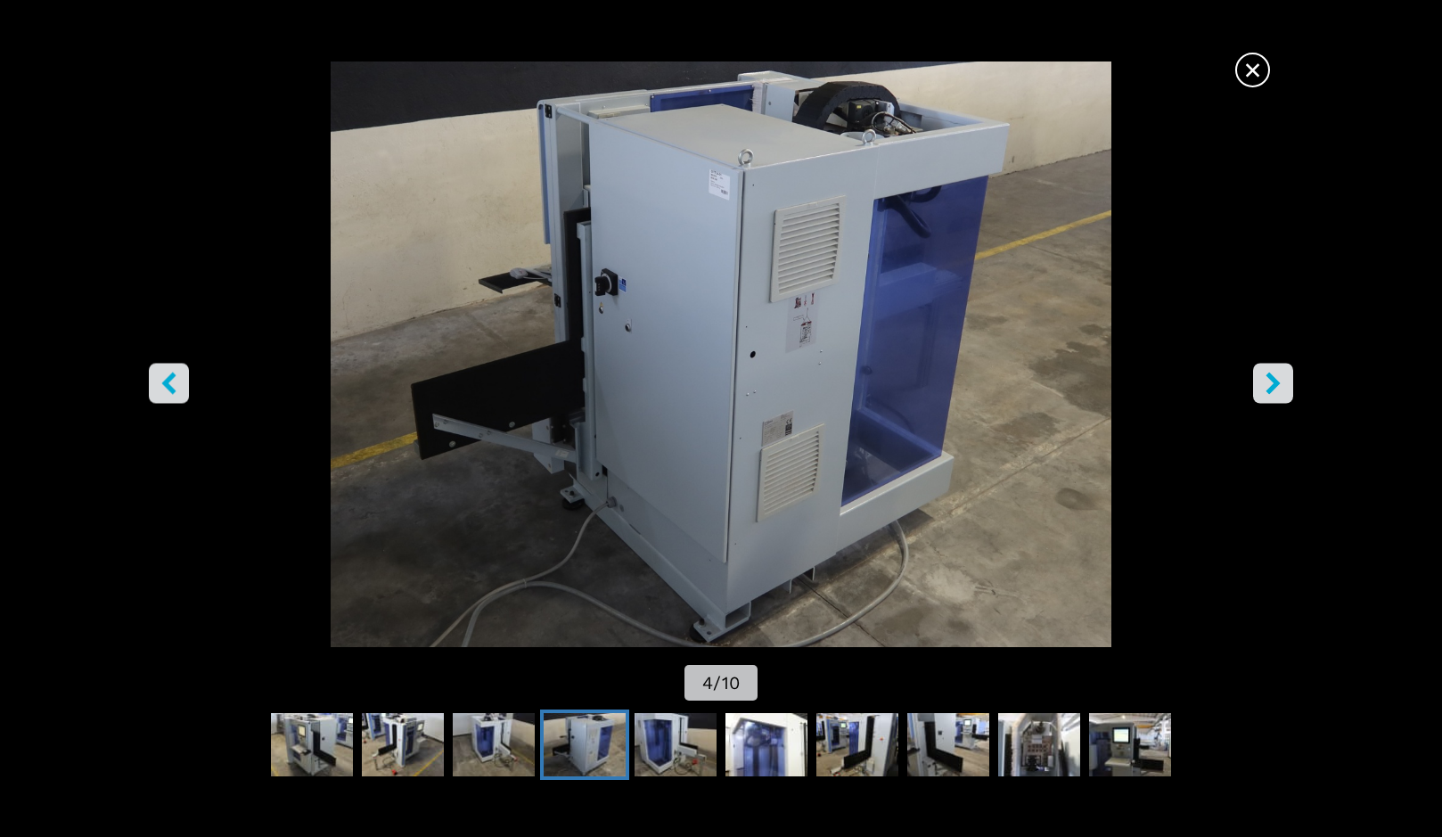
click at [1268, 380] on icon "right-button" at bounding box center [1273, 383] width 22 height 22
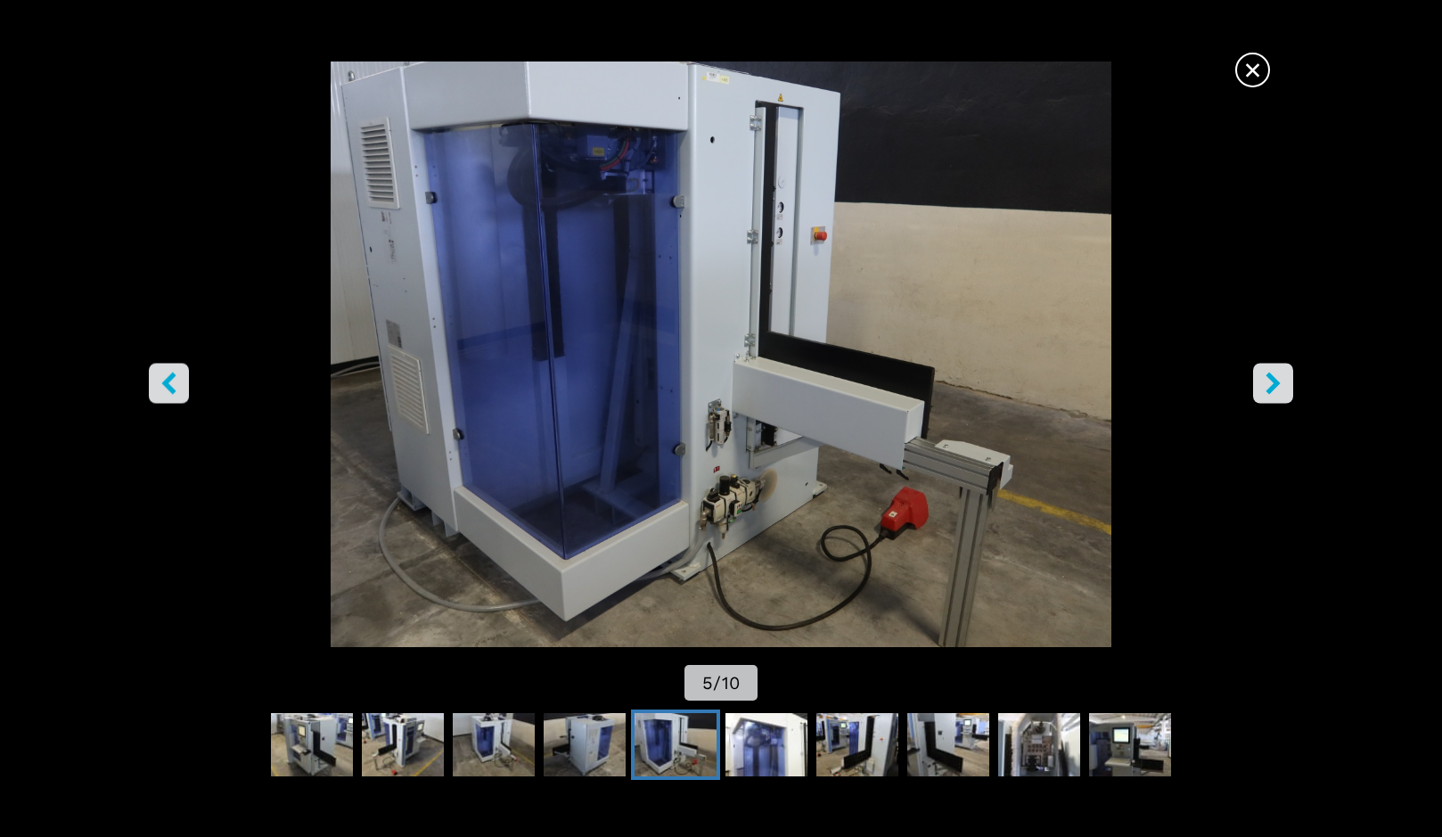
click at [1268, 380] on icon "right-button" at bounding box center [1273, 383] width 22 height 22
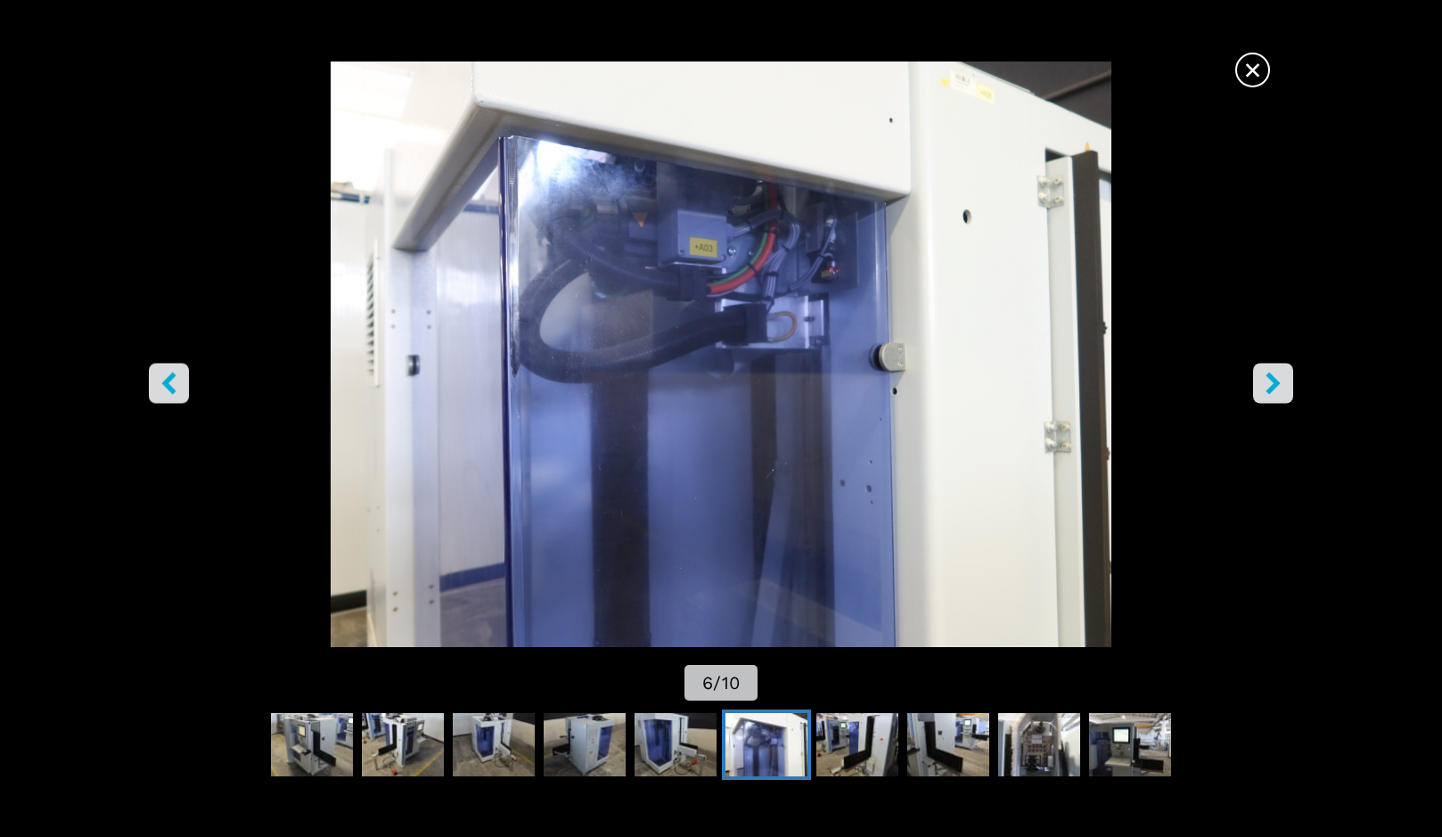
click at [1268, 380] on icon "right-button" at bounding box center [1273, 383] width 22 height 22
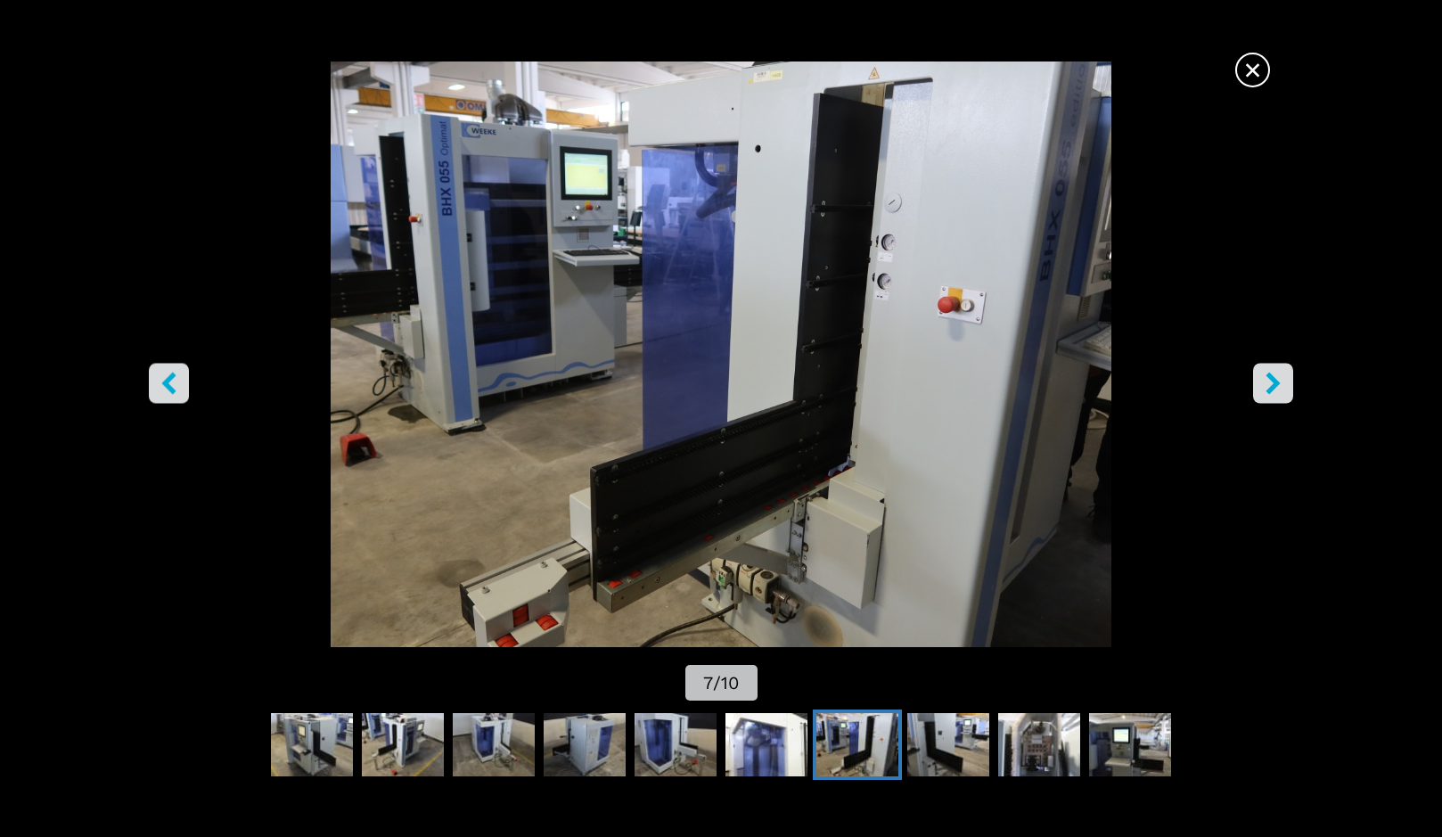
click at [1268, 380] on icon "right-button" at bounding box center [1273, 383] width 22 height 22
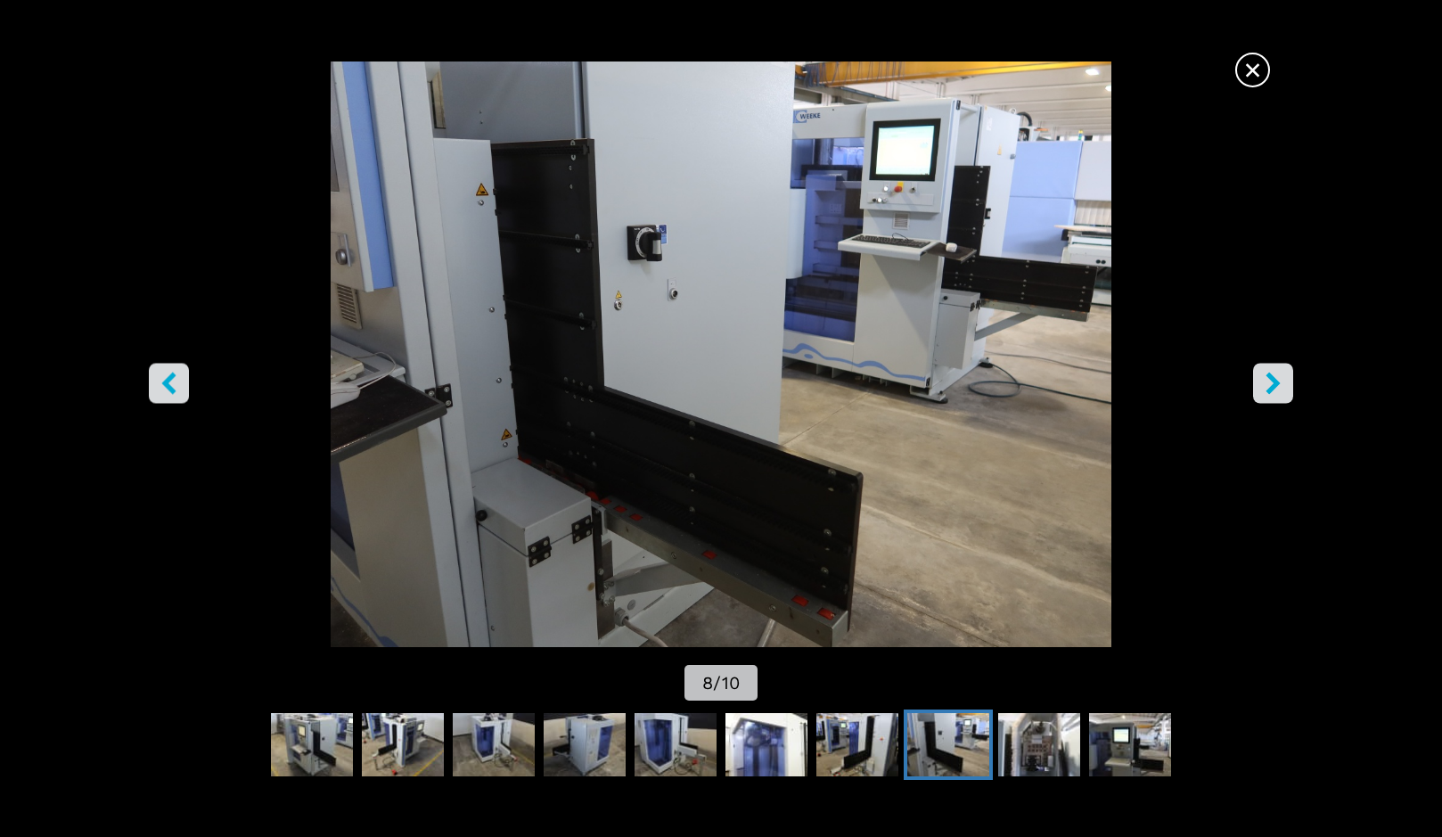
click at [1268, 380] on icon "right-button" at bounding box center [1273, 383] width 22 height 22
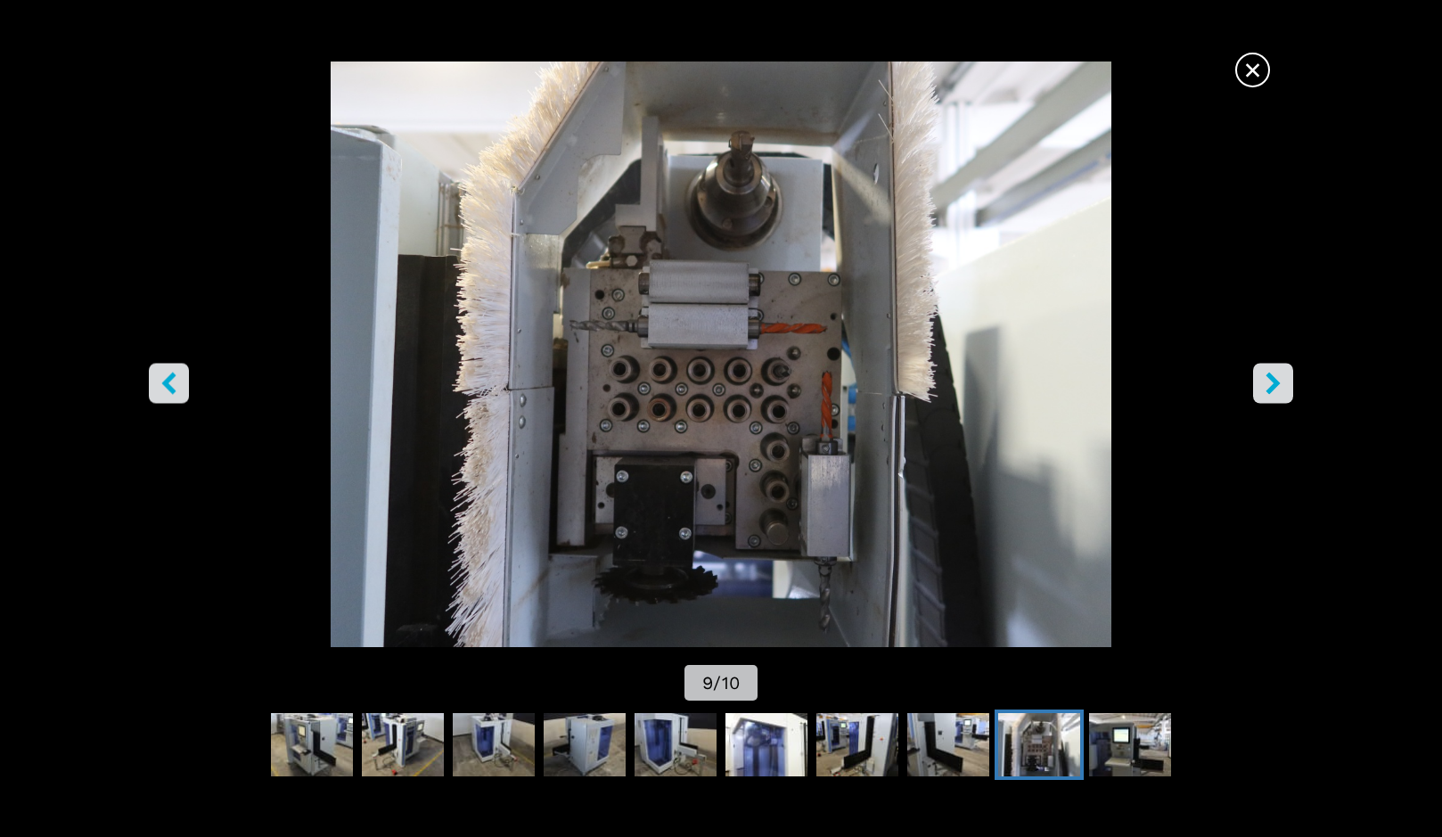
click at [1268, 380] on icon "right-button" at bounding box center [1273, 383] width 22 height 22
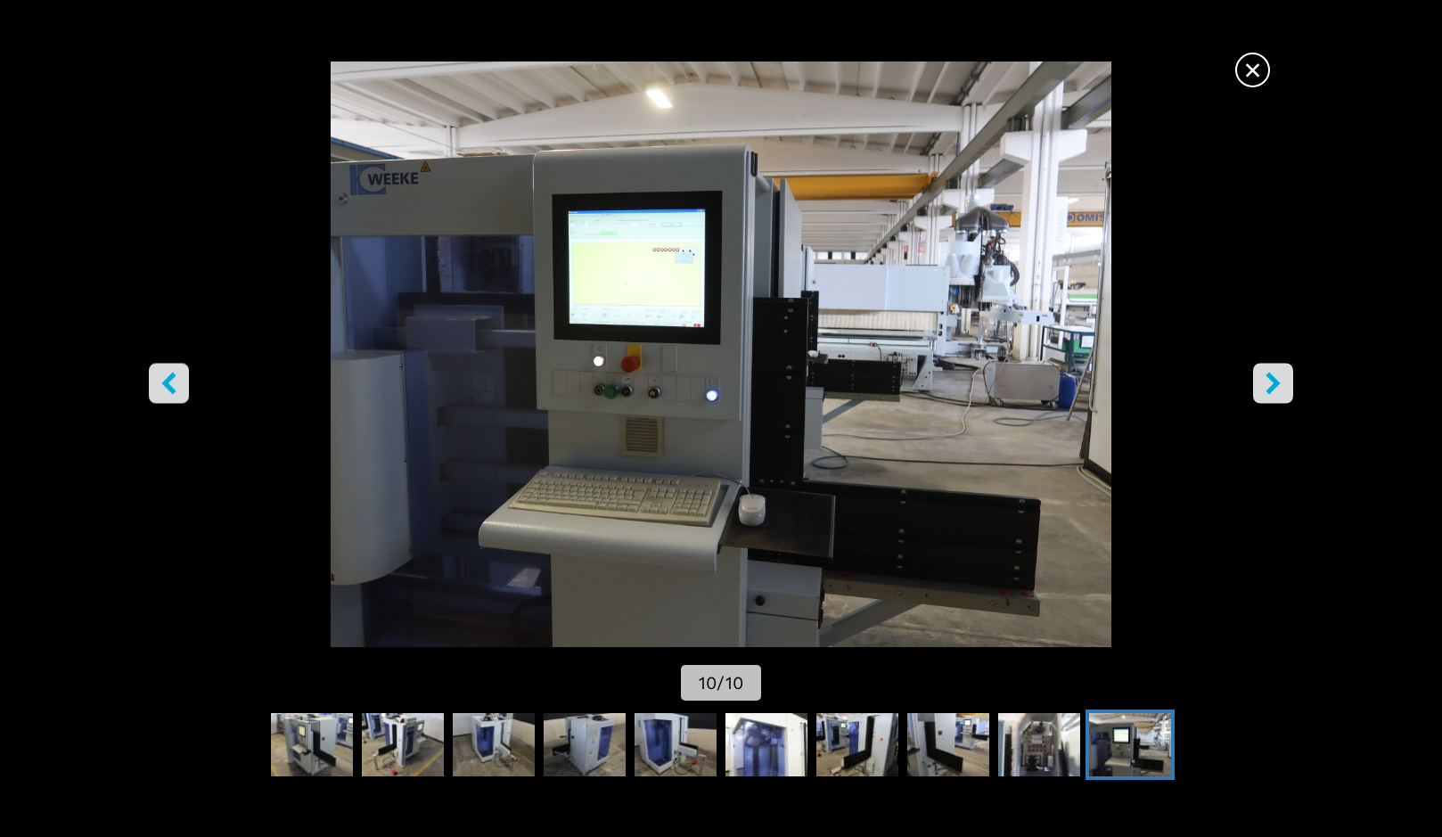
click at [1268, 380] on icon "right-button" at bounding box center [1273, 383] width 22 height 22
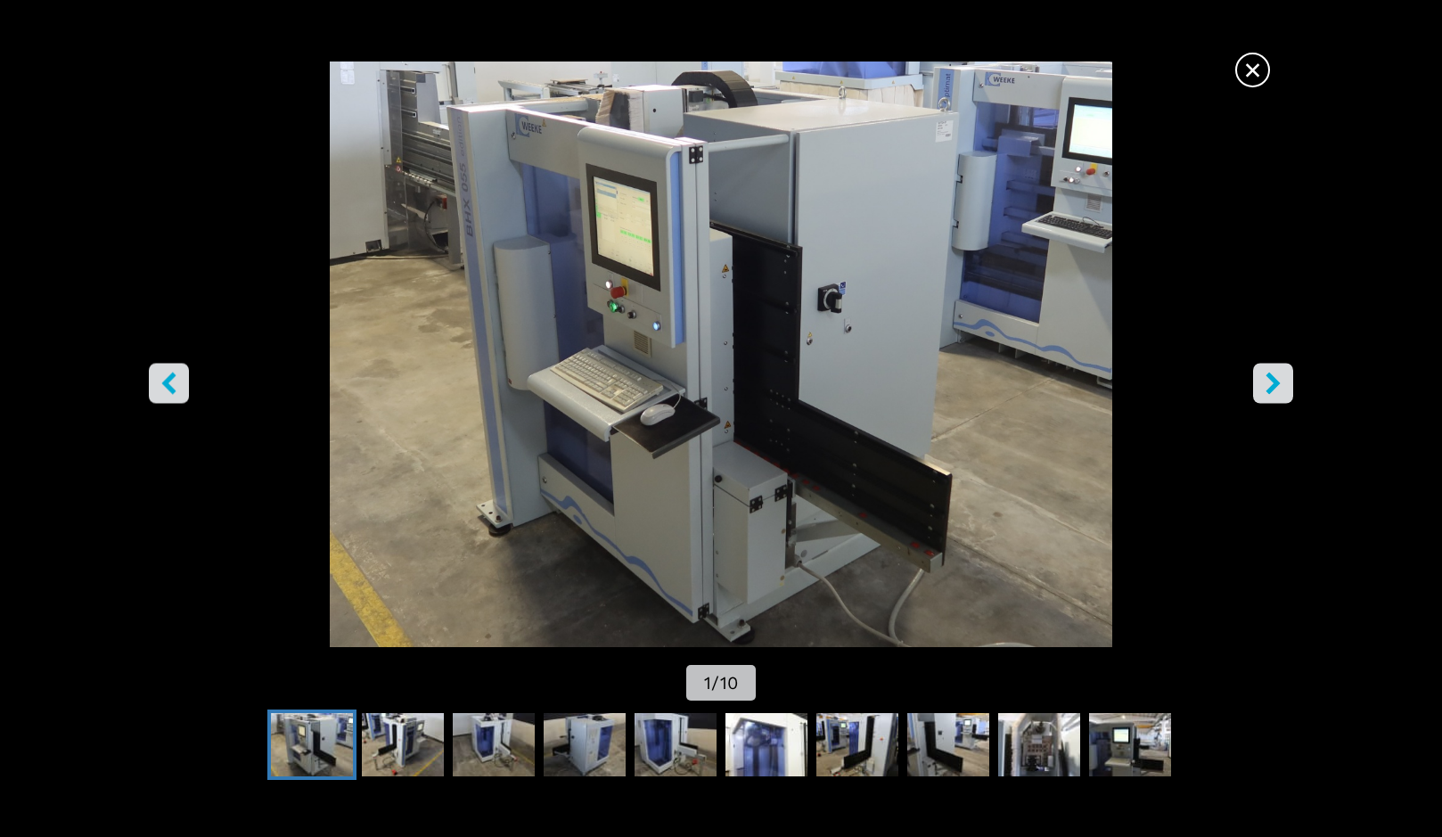
click at [1268, 380] on icon "right-button" at bounding box center [1273, 383] width 22 height 22
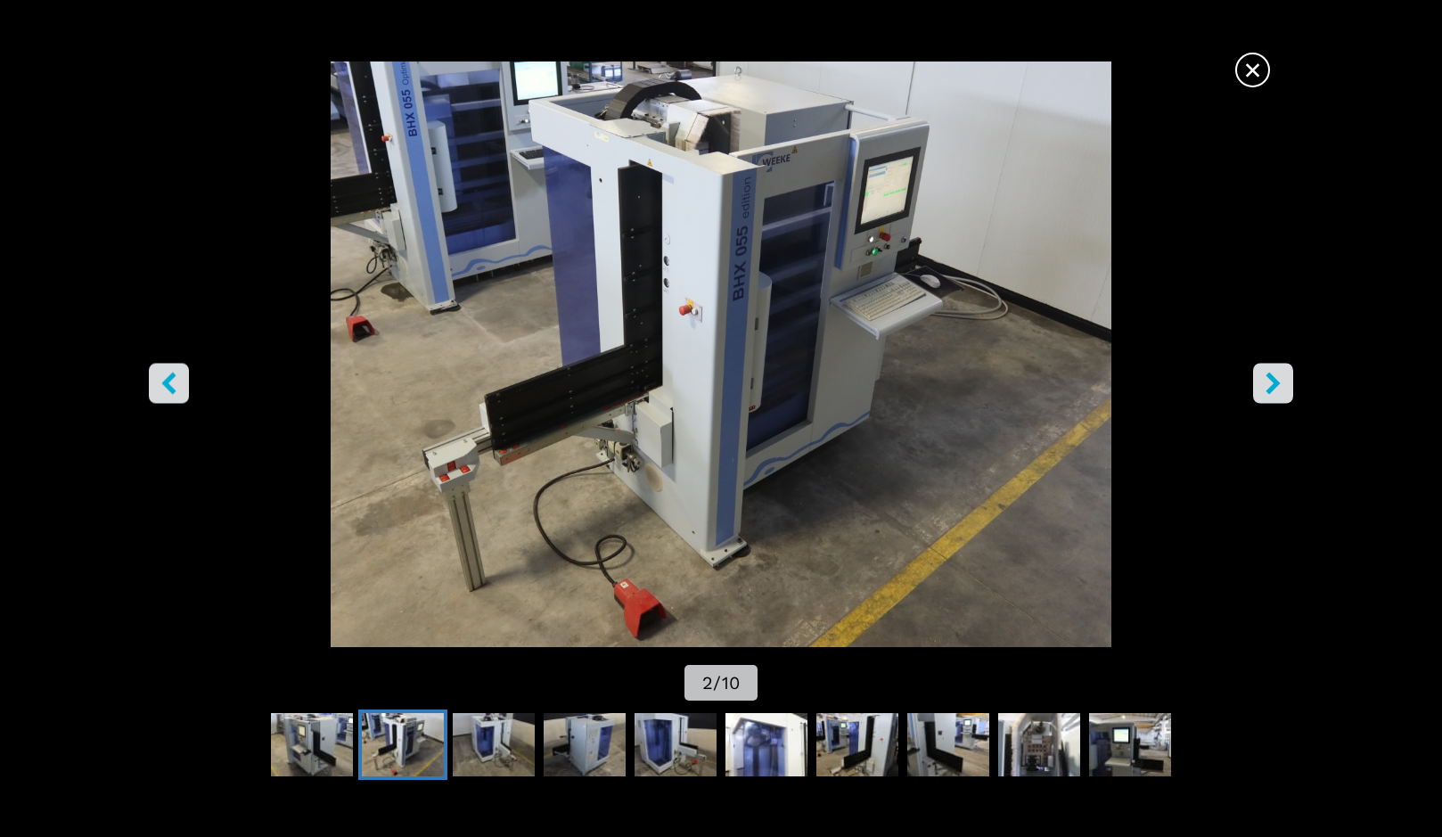
click at [1268, 380] on icon "right-button" at bounding box center [1273, 383] width 22 height 22
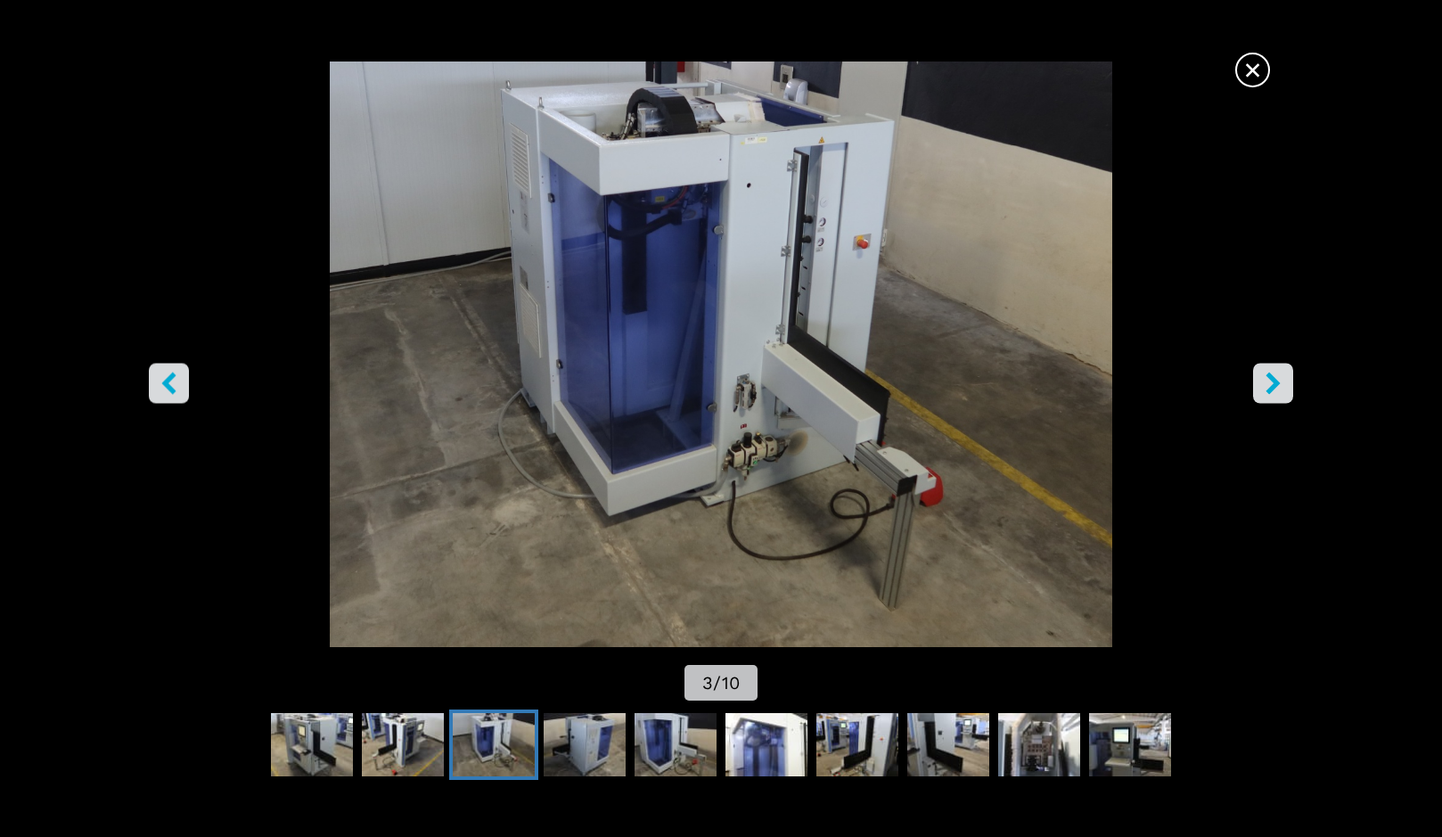
click at [1268, 380] on icon "right-button" at bounding box center [1273, 383] width 22 height 22
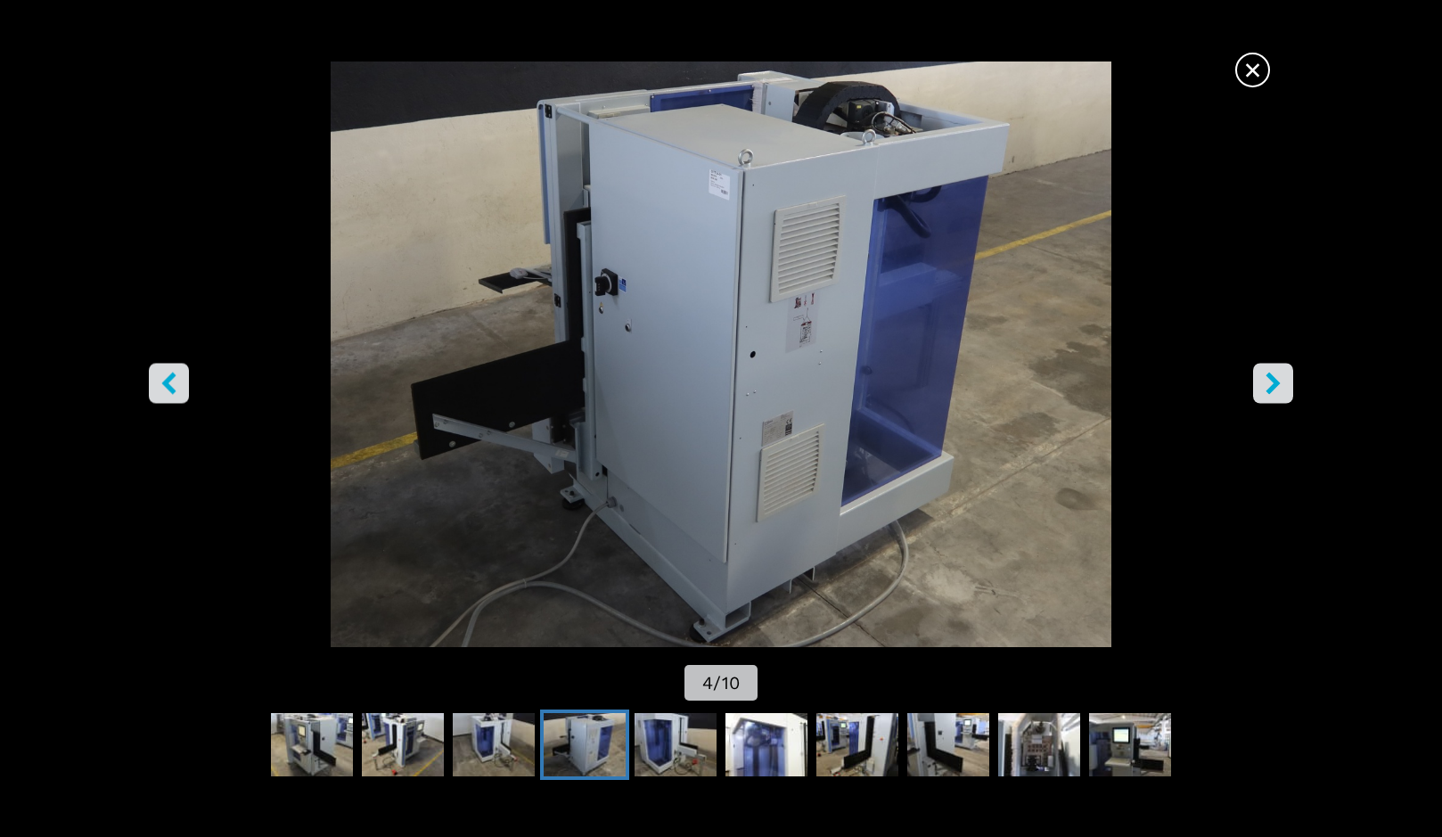
click at [1268, 380] on icon "right-button" at bounding box center [1273, 383] width 22 height 22
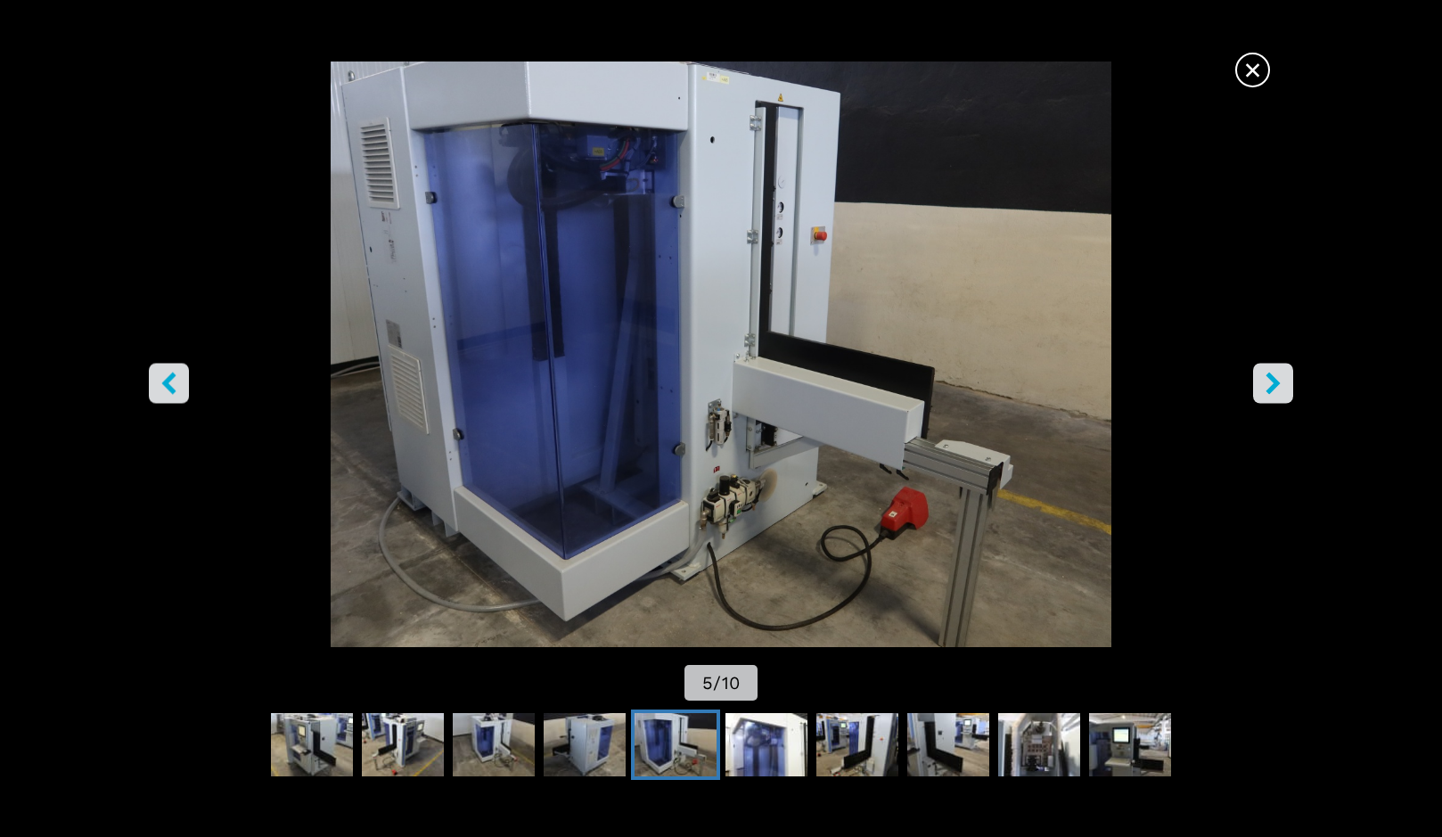
click at [1268, 380] on icon "right-button" at bounding box center [1273, 383] width 22 height 22
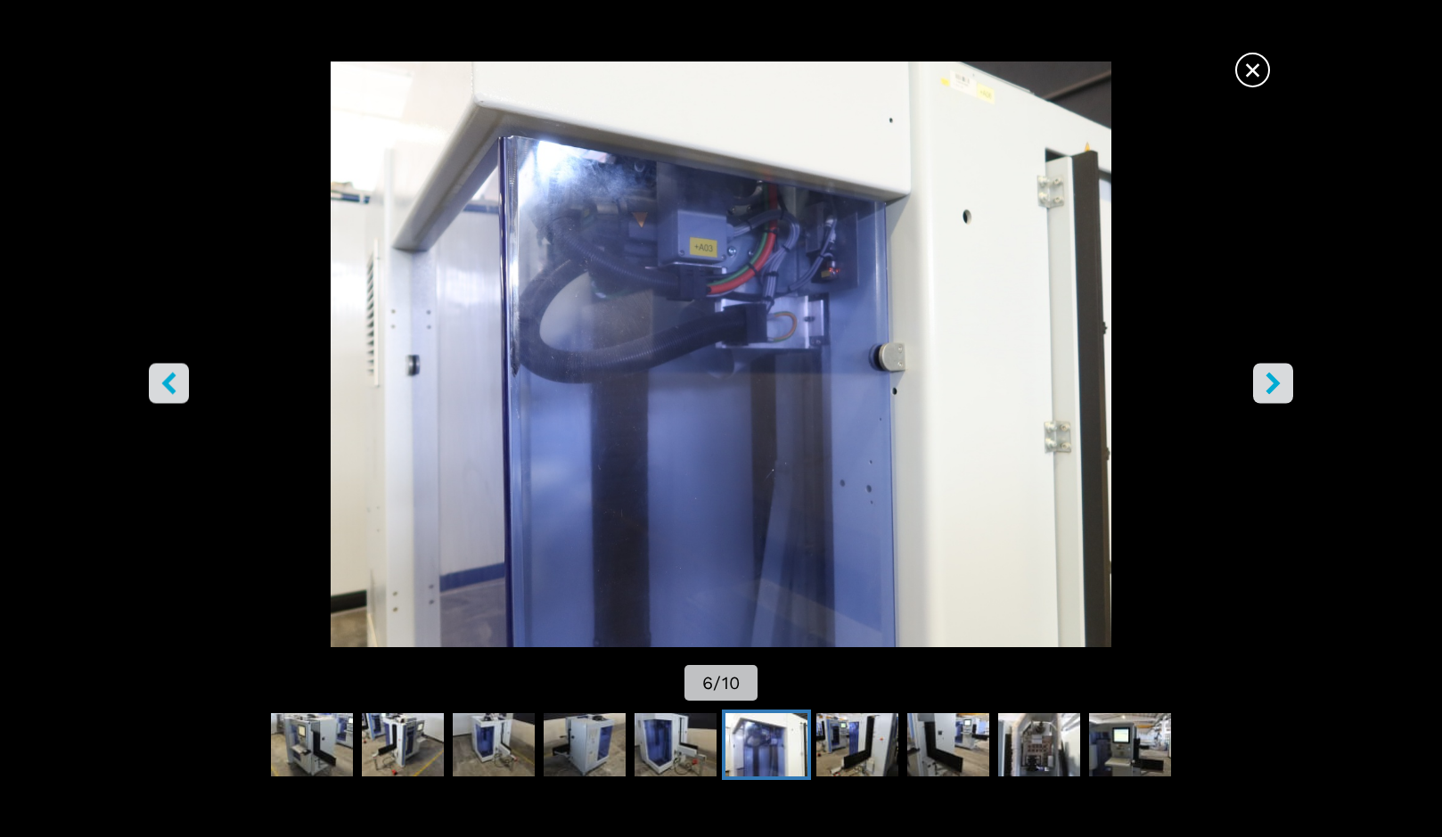
click at [1268, 380] on icon "right-button" at bounding box center [1273, 383] width 22 height 22
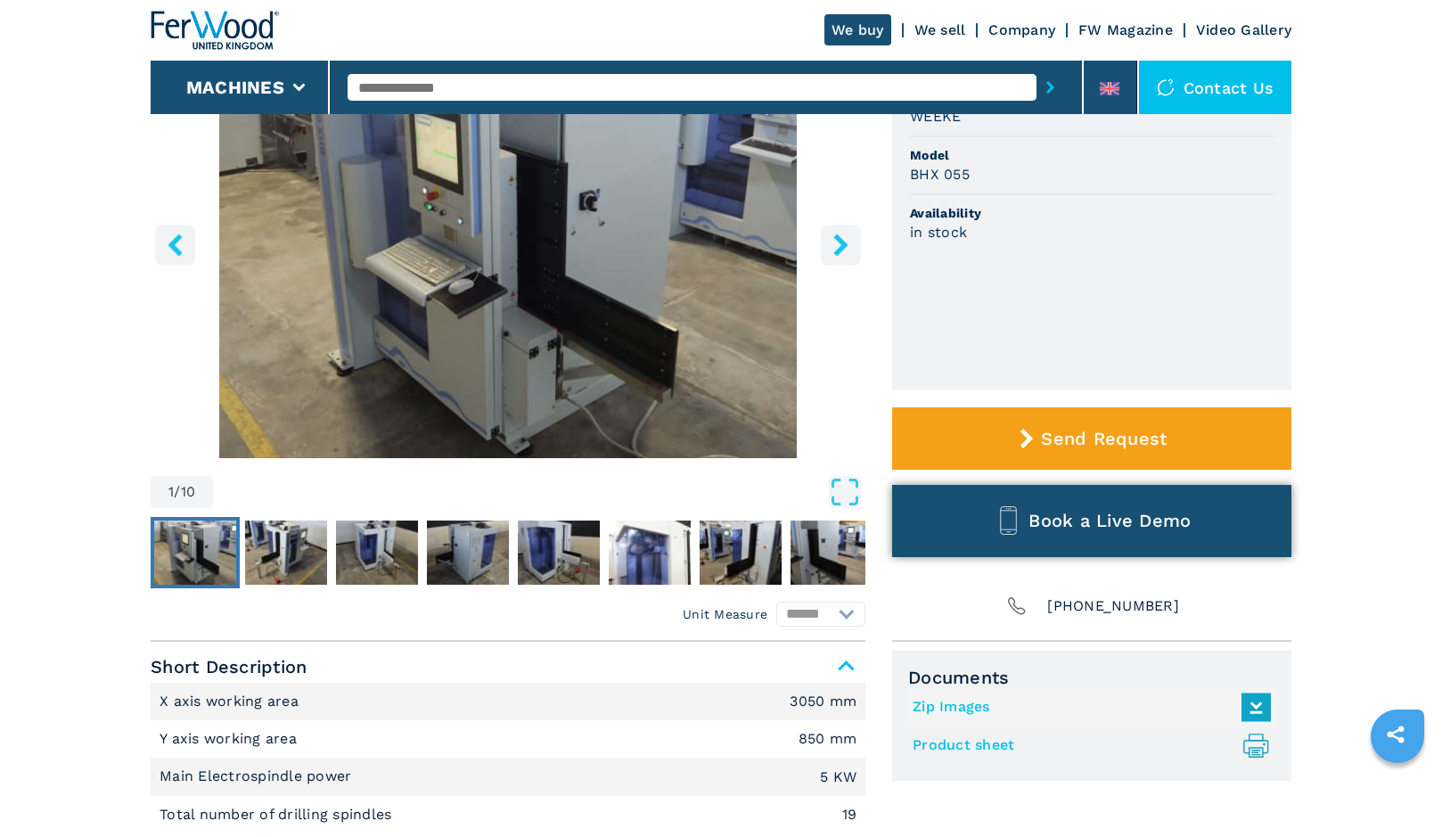
scroll to position [238, 0]
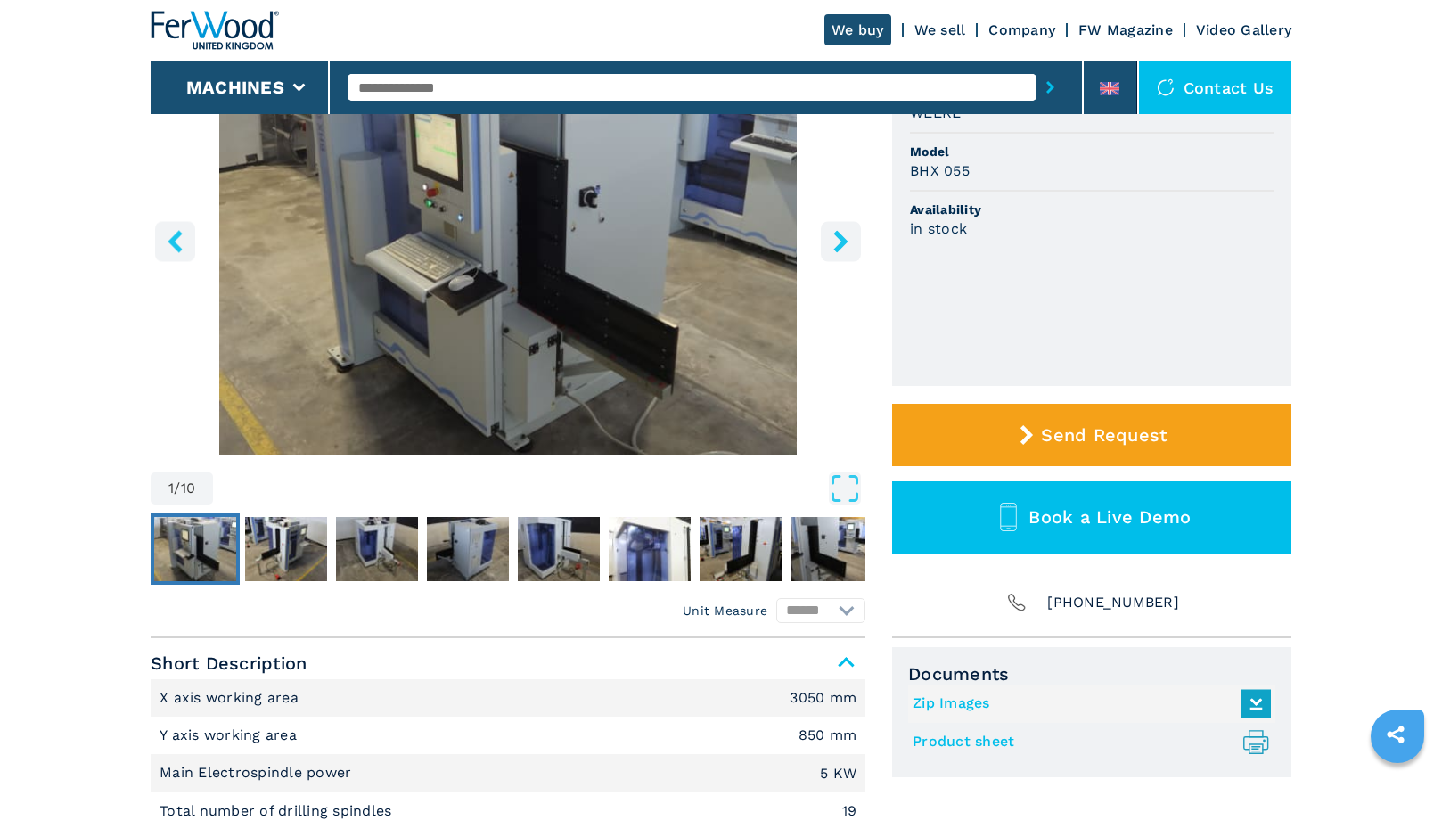
click at [995, 745] on link "Product sheet .prefix__st0{stroke-linecap:round;stroke-linejoin:round}.prefix__…" at bounding box center [1086, 741] width 349 height 29
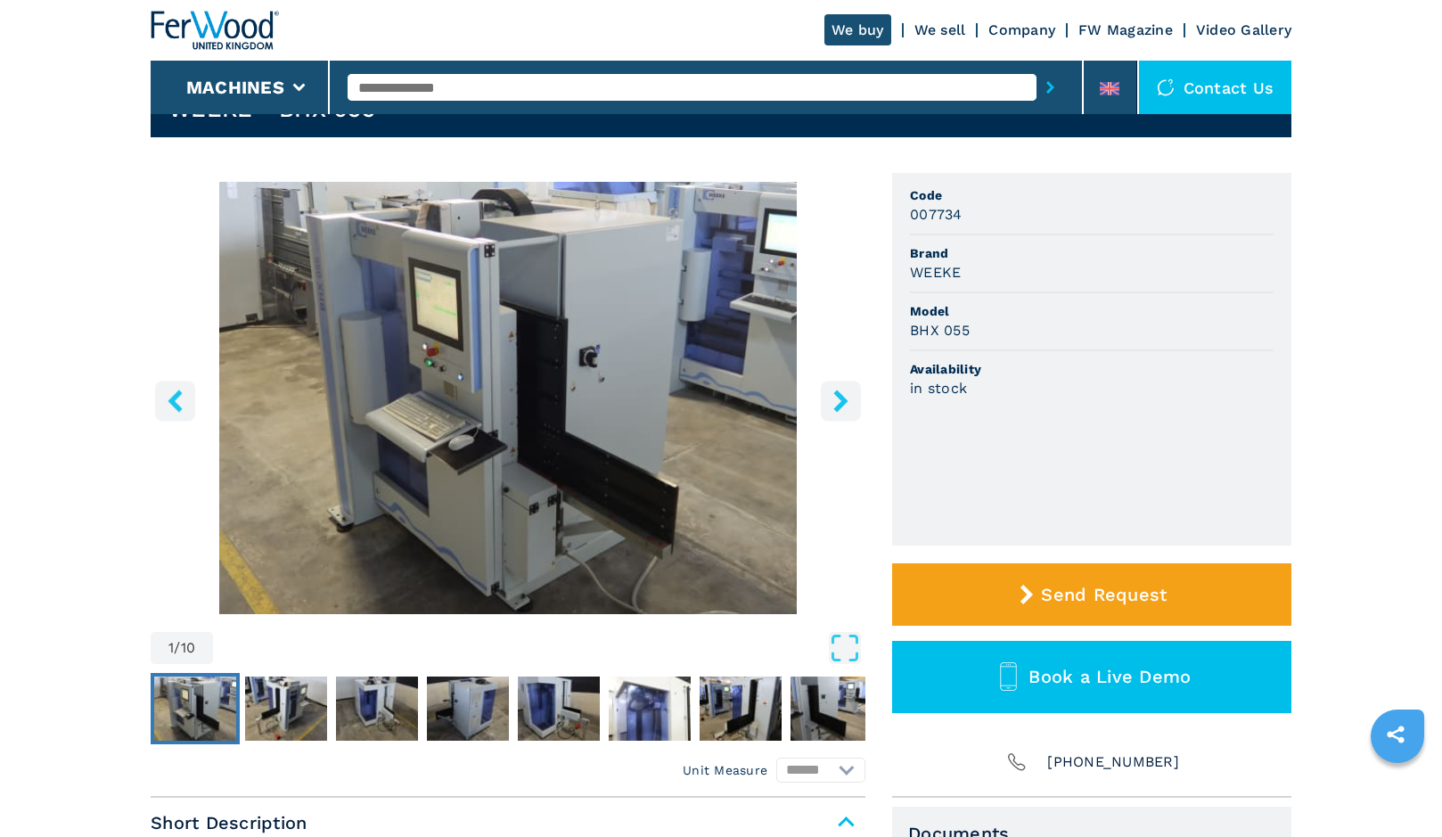
scroll to position [119, 0]
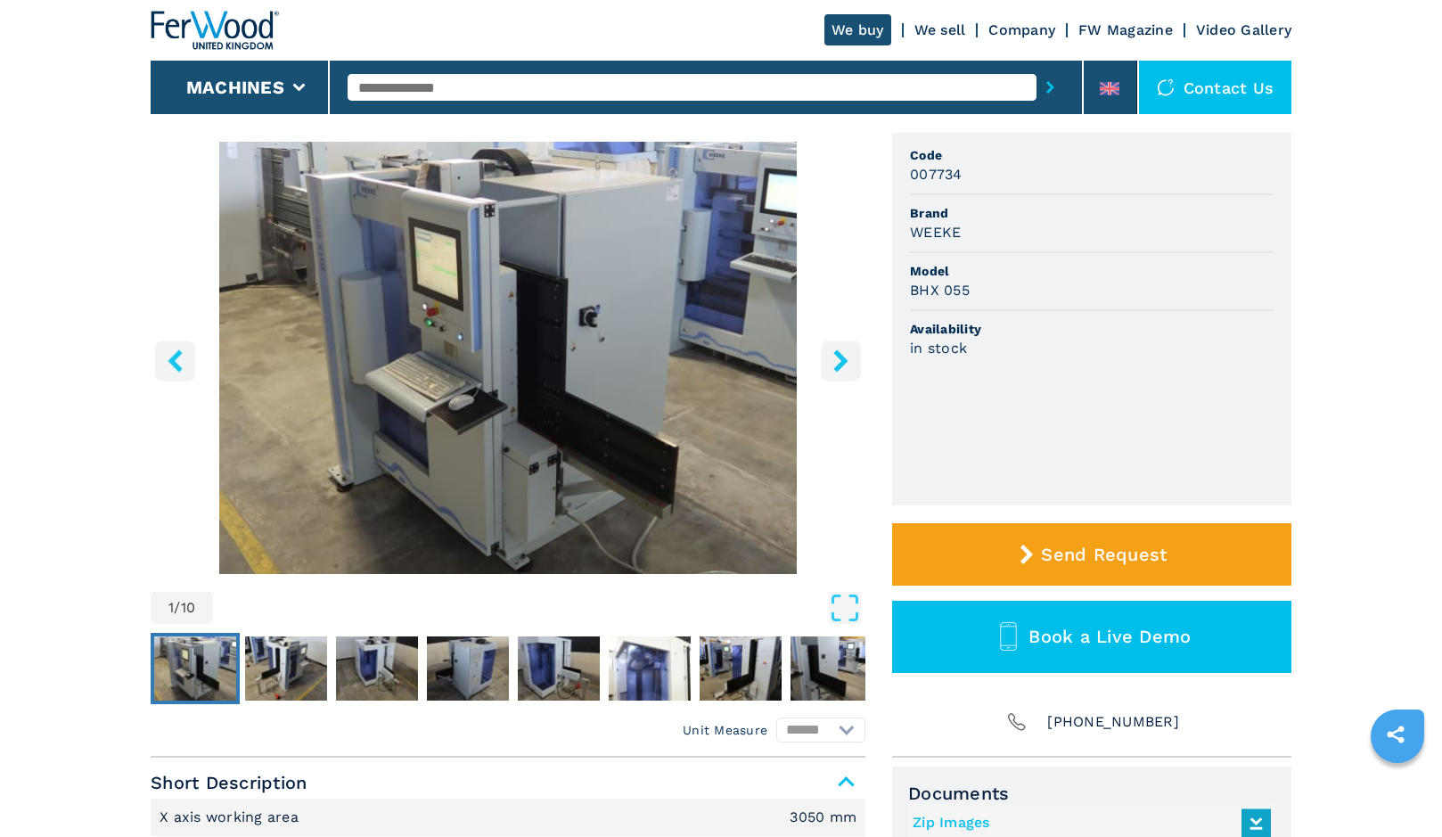
click at [540, 270] on img "Go to Slide 1" at bounding box center [508, 358] width 715 height 432
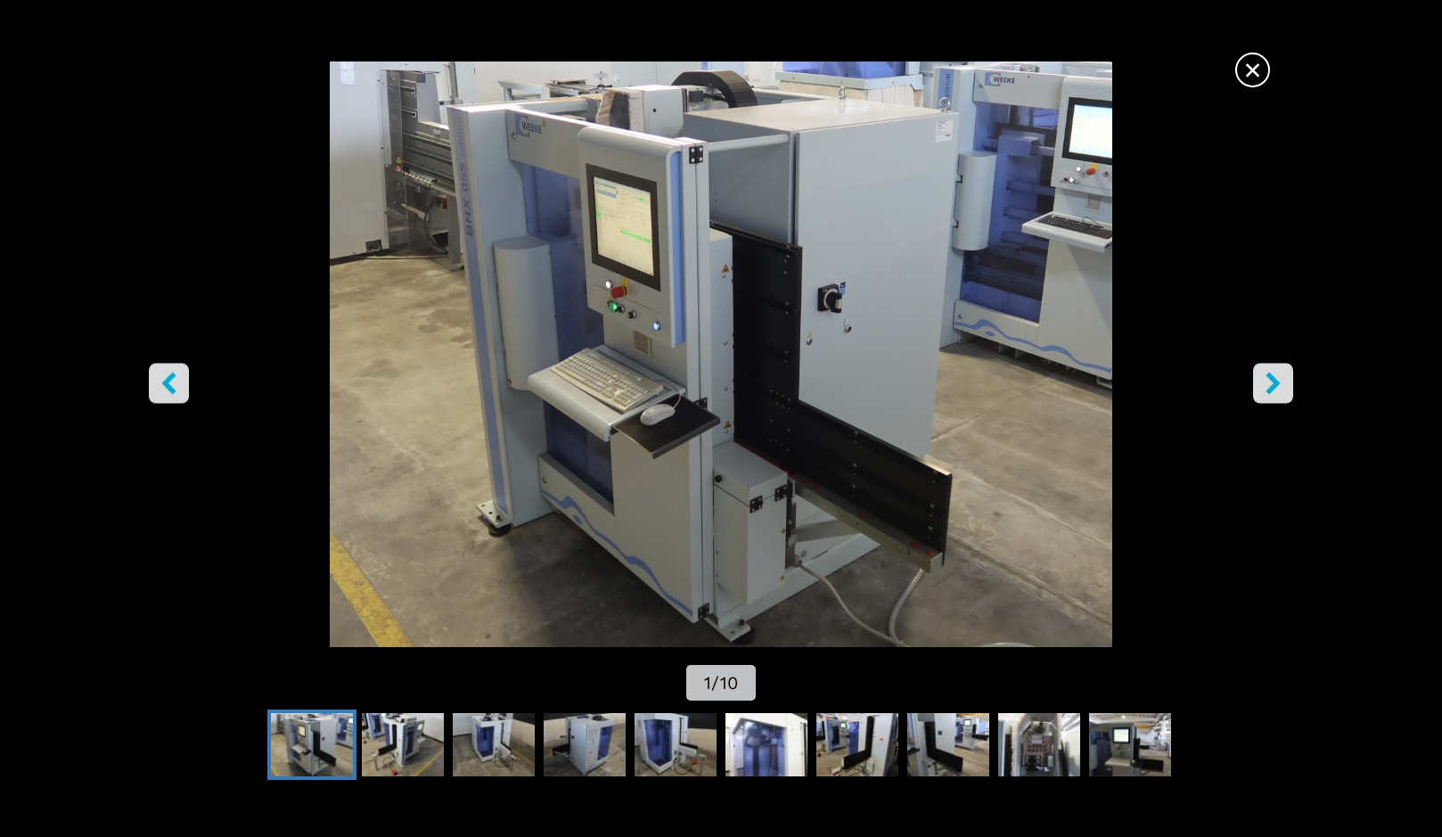
click at [176, 375] on icon "left-button" at bounding box center [169, 383] width 22 height 22
